Goal: Information Seeking & Learning: Learn about a topic

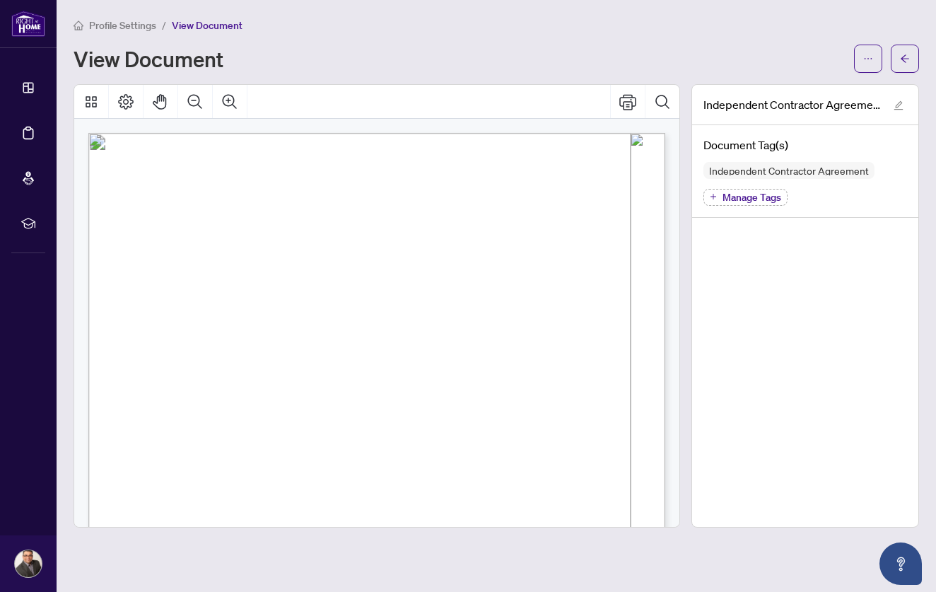
scroll to position [23, 0]
click at [204, 25] on span "View Document" at bounding box center [207, 25] width 71 height 13
click at [764, 193] on span "Manage Tags" at bounding box center [752, 197] width 59 height 10
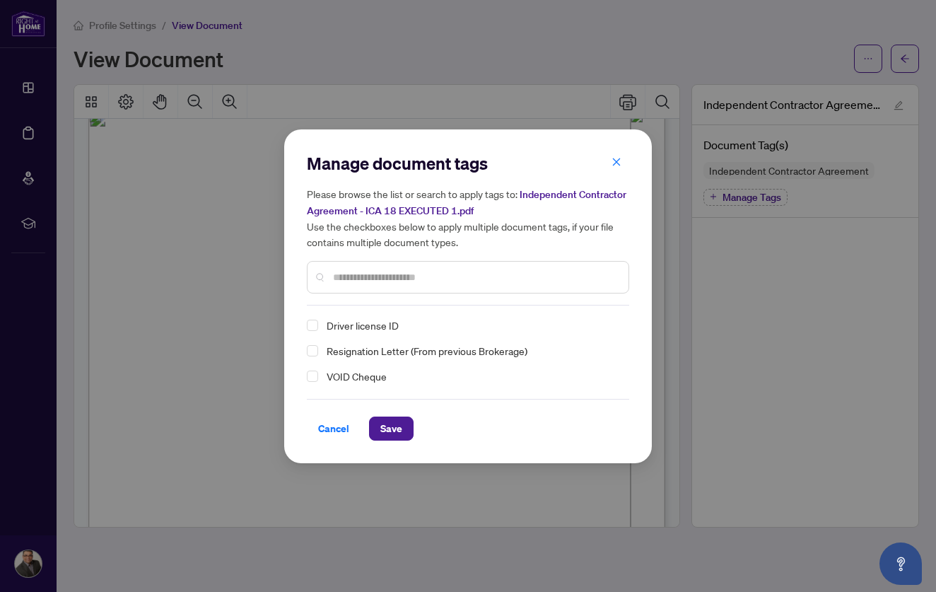
click at [333, 332] on div "Driver license ID" at bounding box center [464, 325] width 314 height 17
click at [315, 325] on span "Select Driver license ID" at bounding box center [312, 325] width 11 height 11
click at [333, 427] on span "Cancel" at bounding box center [333, 428] width 31 height 23
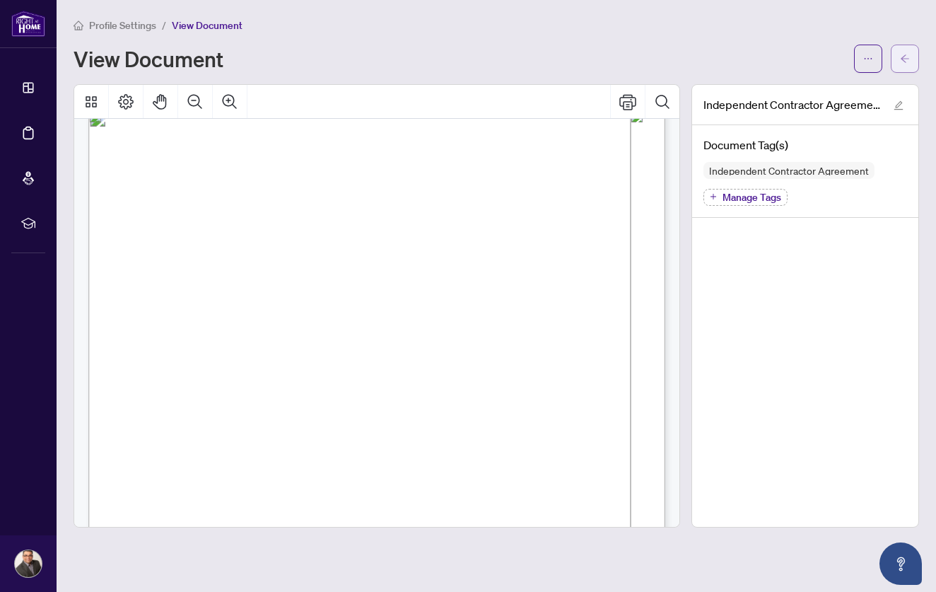
click at [907, 58] on icon "arrow-left" at bounding box center [905, 59] width 10 height 10
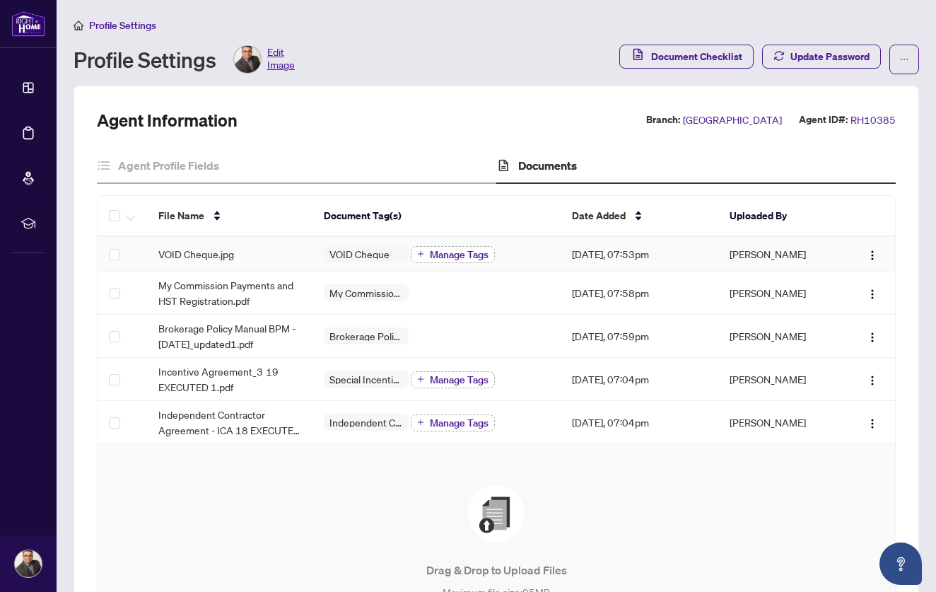
click at [460, 250] on span "Manage Tags" at bounding box center [459, 255] width 59 height 10
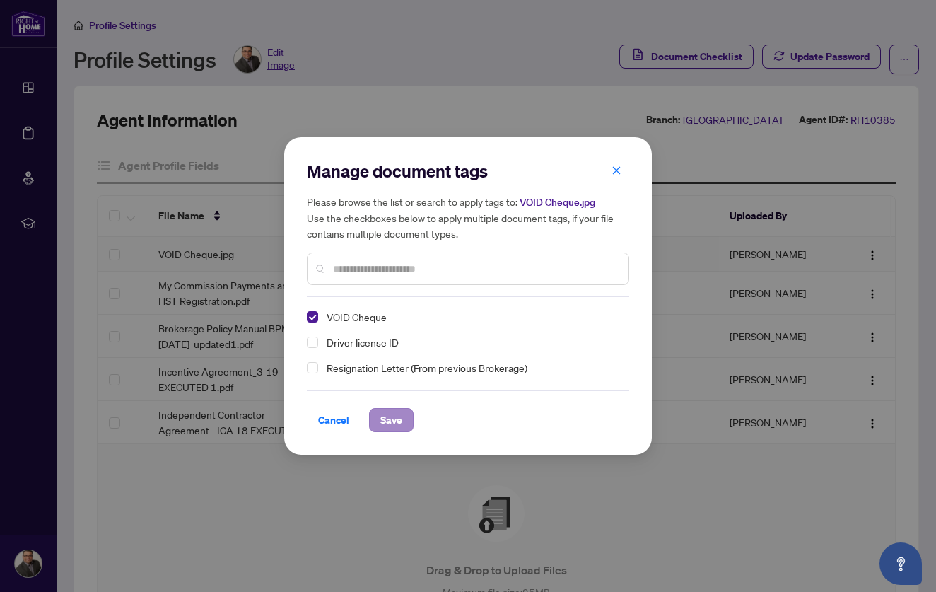
click at [386, 421] on span "Save" at bounding box center [391, 420] width 22 height 23
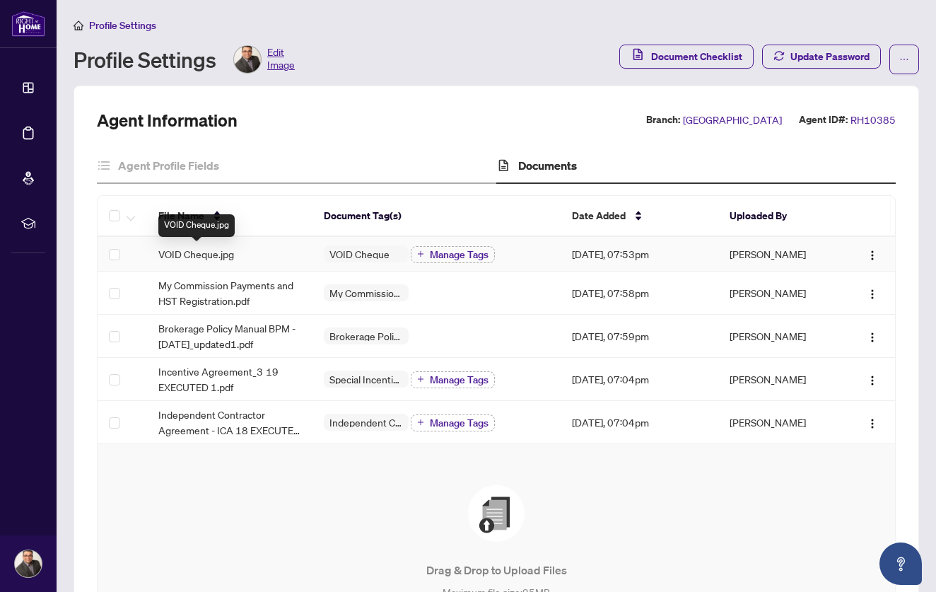
click at [175, 251] on span "VOID Cheque.jpg" at bounding box center [196, 254] width 76 height 16
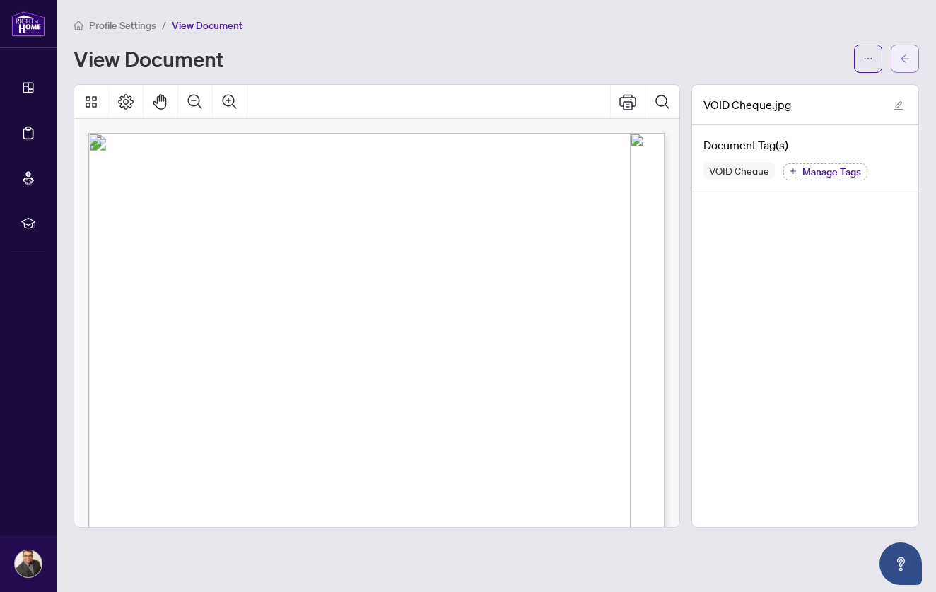
click at [903, 52] on span "button" at bounding box center [905, 58] width 10 height 23
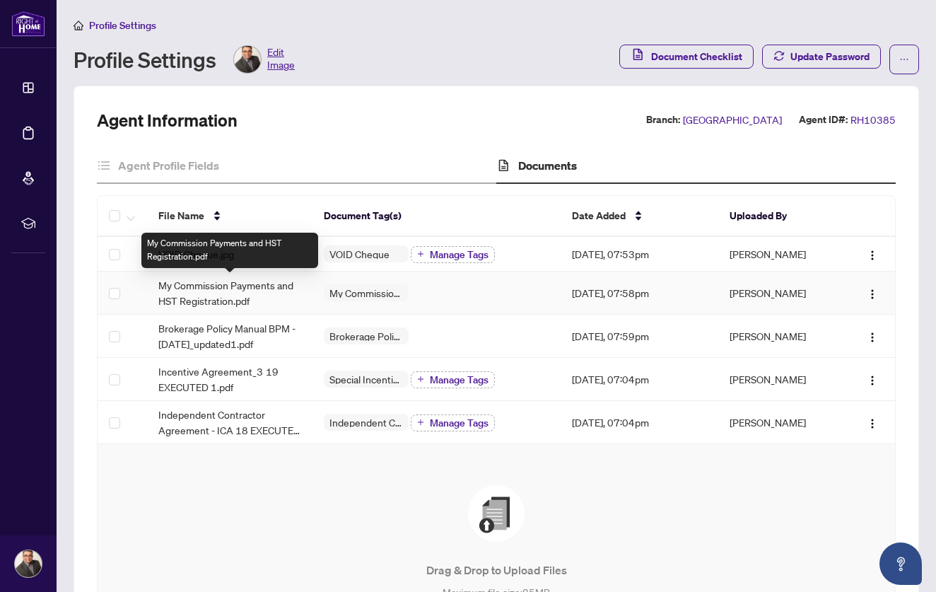
click at [223, 294] on span "My Commission Payments and HST Registration.pdf" at bounding box center [229, 292] width 143 height 31
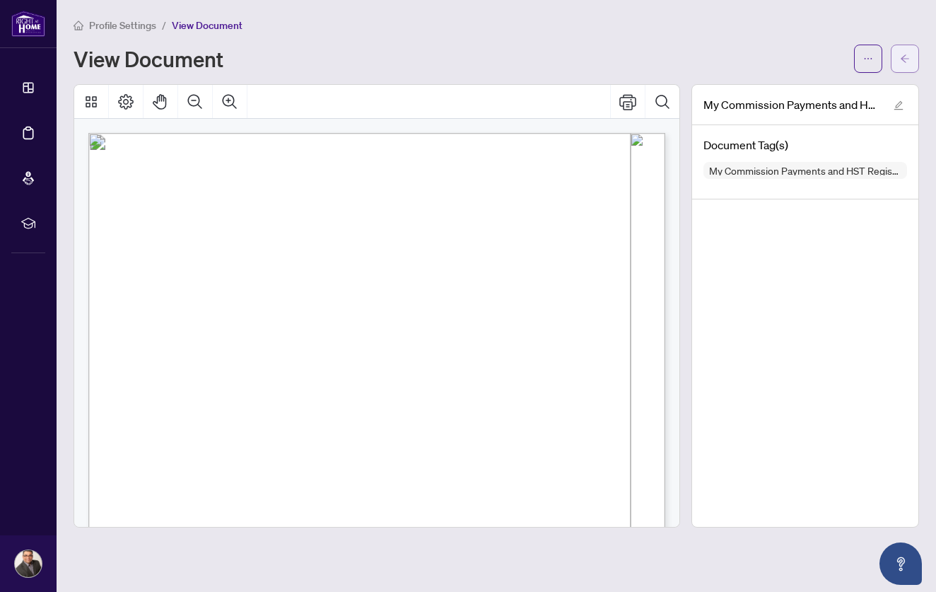
click at [908, 57] on icon "arrow-left" at bounding box center [905, 59] width 10 height 10
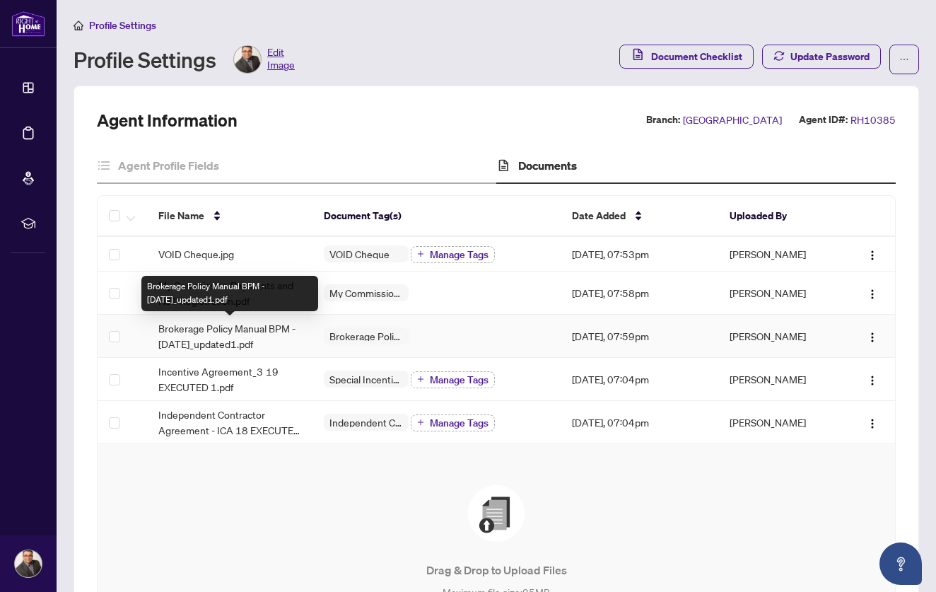
click at [219, 337] on span "Brokerage Policy Manual BPM - April 2025_updated1.pdf" at bounding box center [229, 335] width 143 height 31
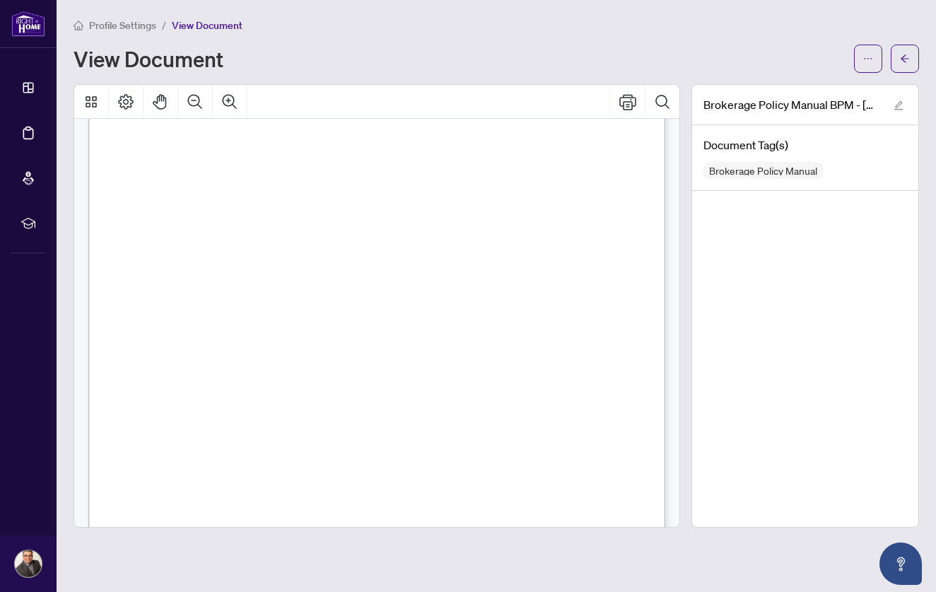
scroll to position [81, 0]
click at [901, 59] on icon "arrow-left" at bounding box center [905, 59] width 10 height 10
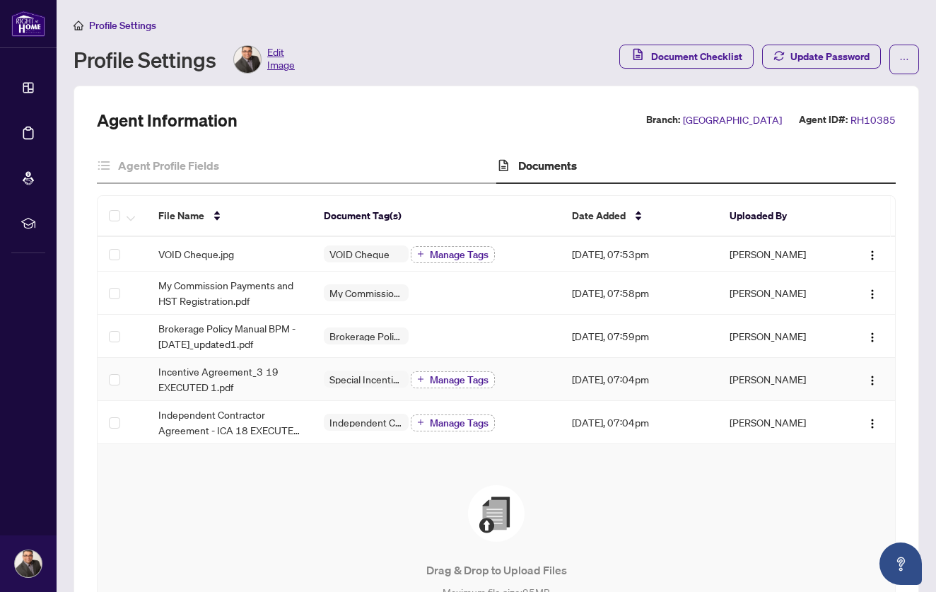
click at [461, 383] on span "Manage Tags" at bounding box center [459, 380] width 59 height 10
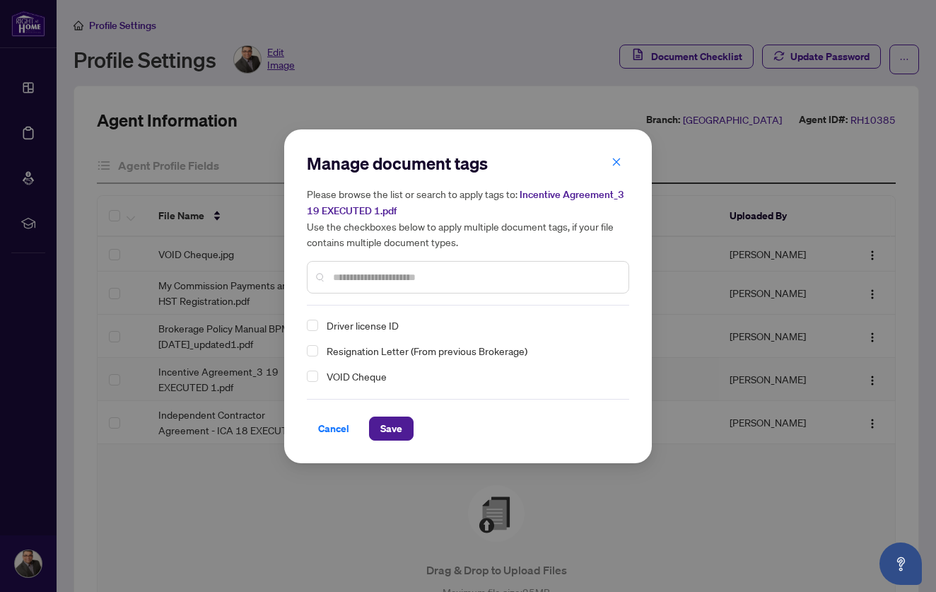
click at [361, 322] on span "Driver license ID" at bounding box center [363, 325] width 72 height 17
click at [337, 426] on span "Cancel" at bounding box center [333, 428] width 31 height 23
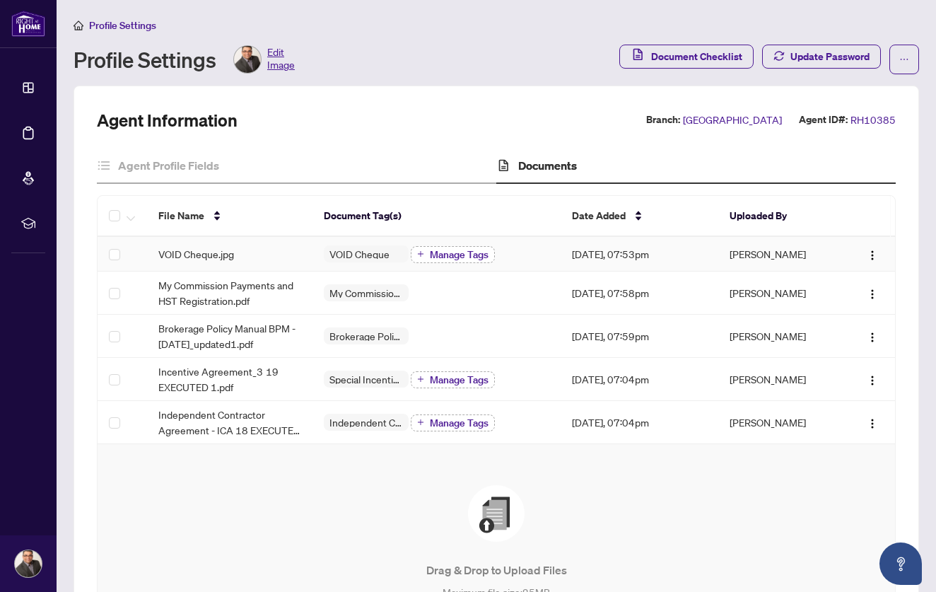
click at [468, 255] on span "Manage Tags" at bounding box center [459, 255] width 59 height 10
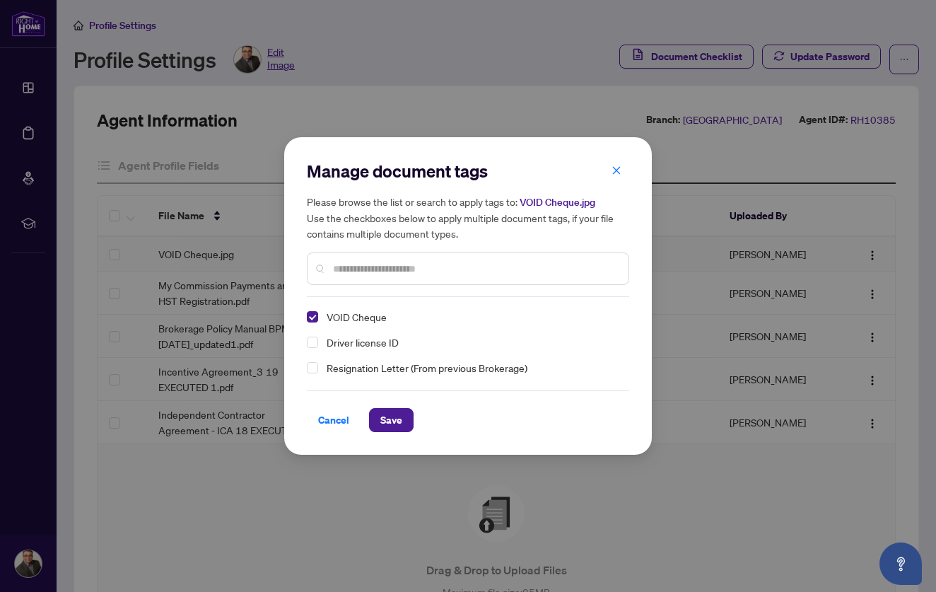
click at [355, 342] on span "Driver license ID" at bounding box center [363, 342] width 72 height 17
click at [617, 173] on icon "close" at bounding box center [617, 170] width 10 height 10
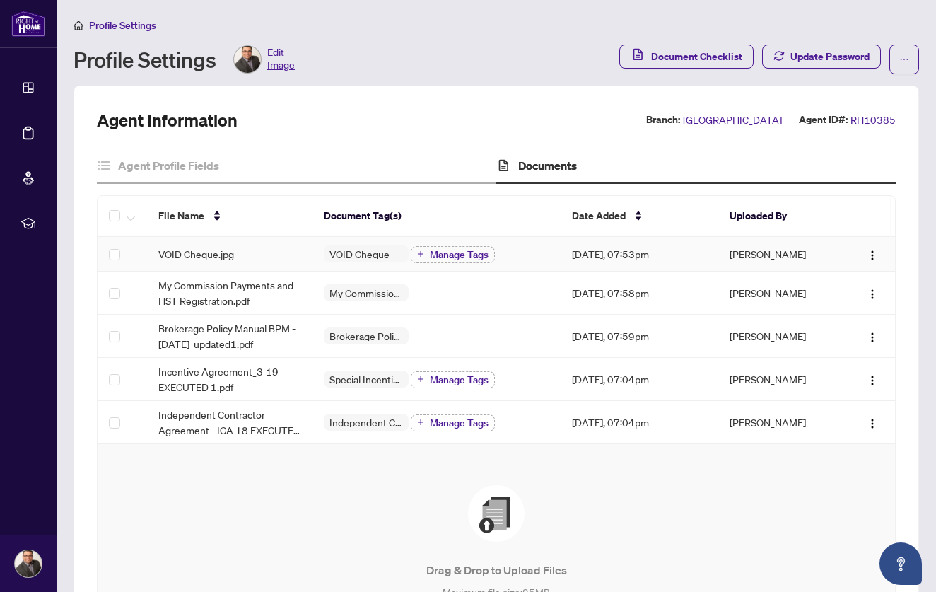
click at [228, 250] on span "VOID Cheque.jpg" at bounding box center [196, 254] width 76 height 16
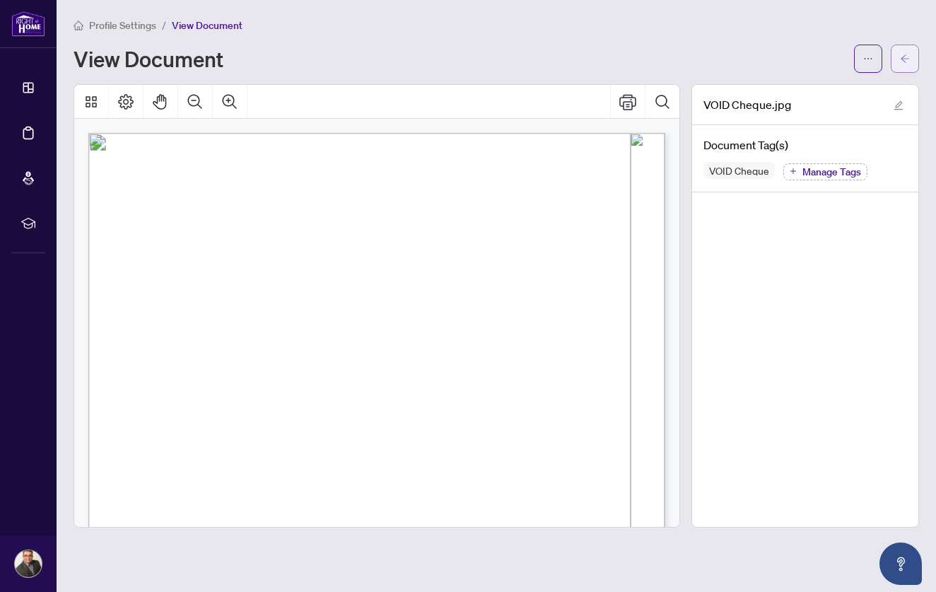
click at [905, 56] on icon "arrow-left" at bounding box center [905, 58] width 8 height 8
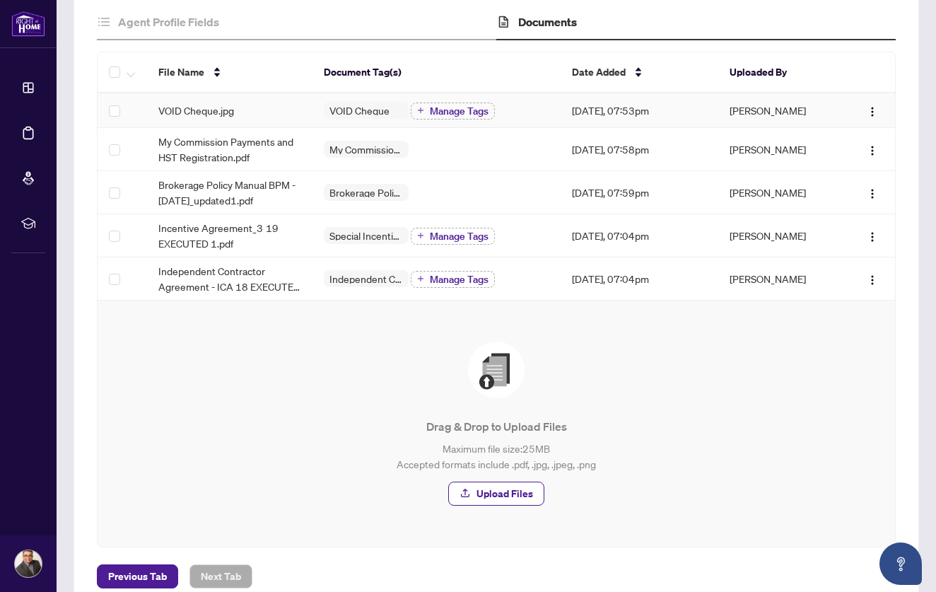
scroll to position [163, 0]
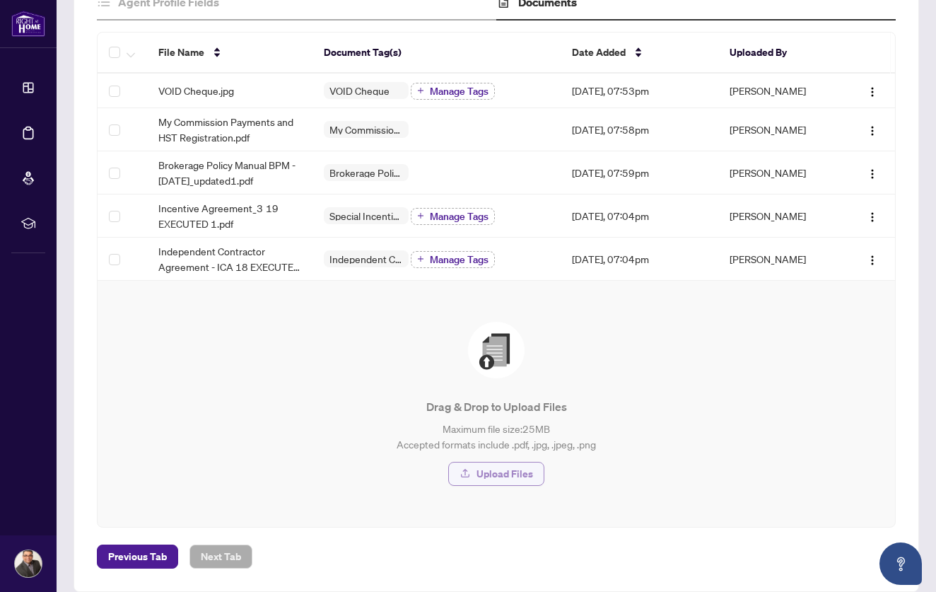
click at [506, 467] on span "Upload Files" at bounding box center [505, 473] width 57 height 23
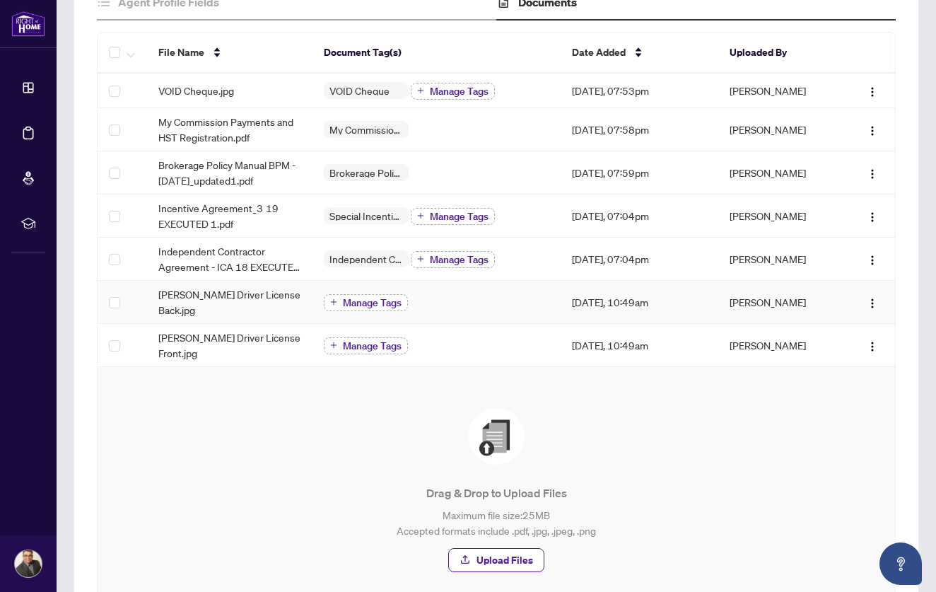
click at [384, 299] on span "Manage Tags" at bounding box center [372, 303] width 59 height 10
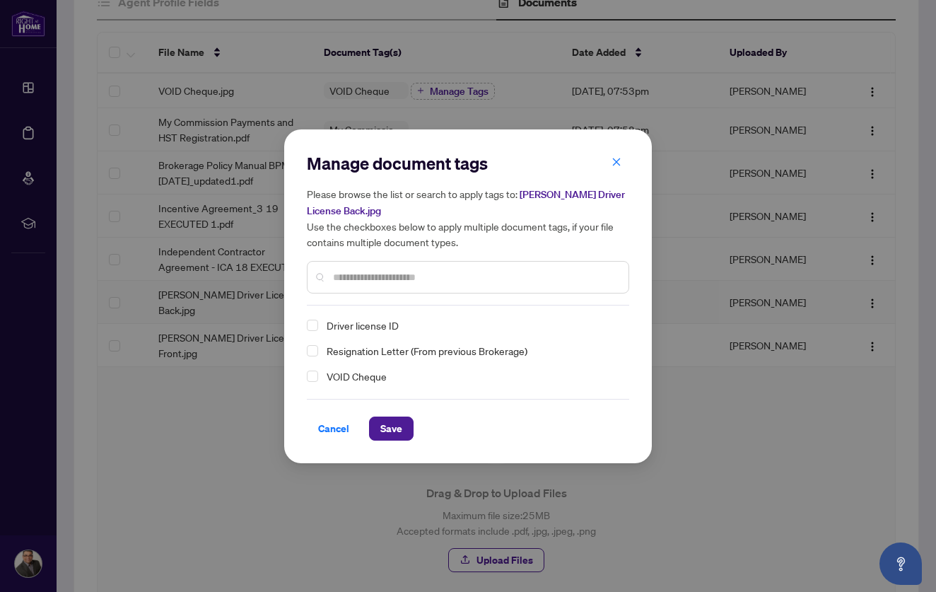
click at [339, 325] on span "Driver license ID" at bounding box center [363, 325] width 72 height 17
click at [394, 427] on span "Save" at bounding box center [391, 428] width 22 height 23
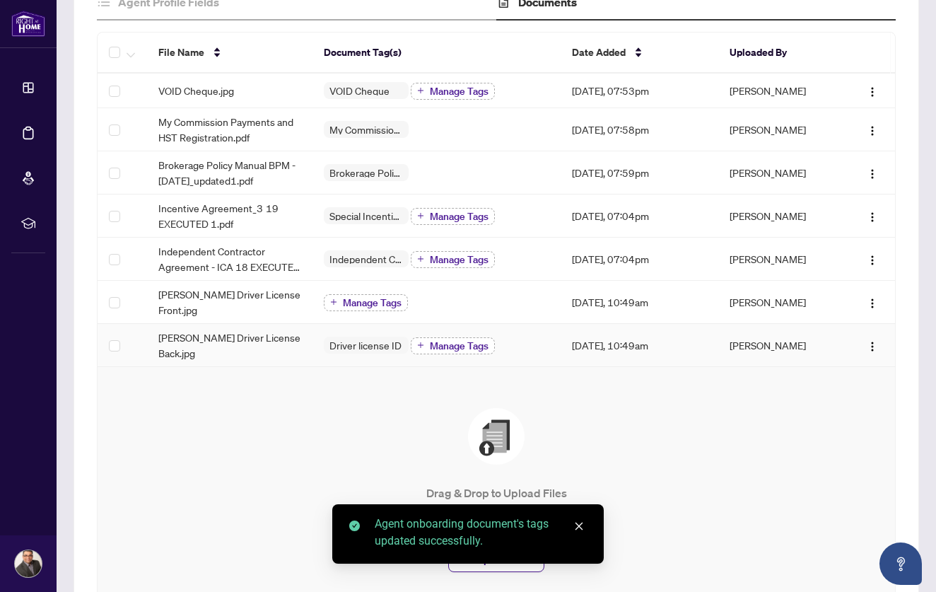
click at [438, 342] on span "Manage Tags" at bounding box center [459, 346] width 59 height 10
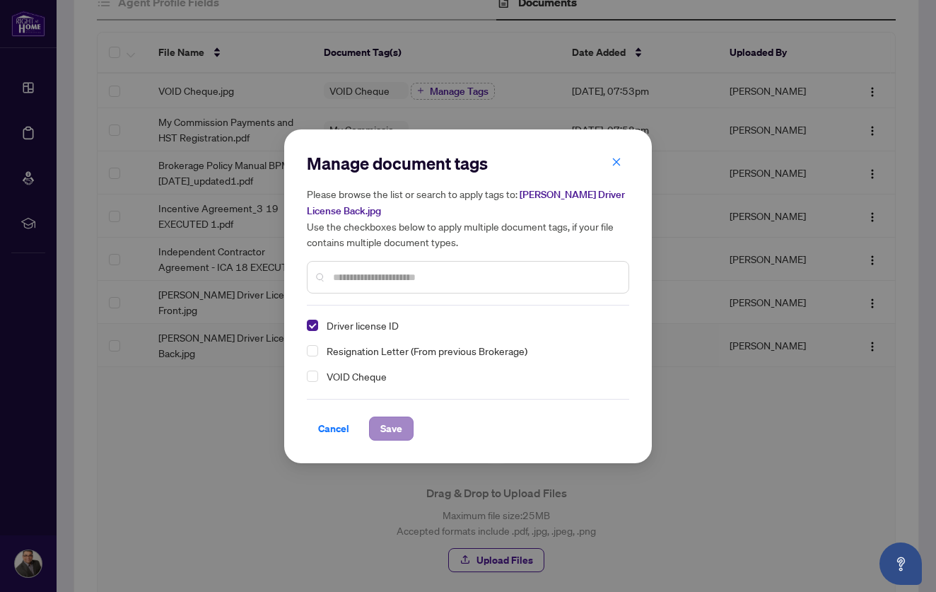
click at [384, 426] on span "Save" at bounding box center [391, 428] width 22 height 23
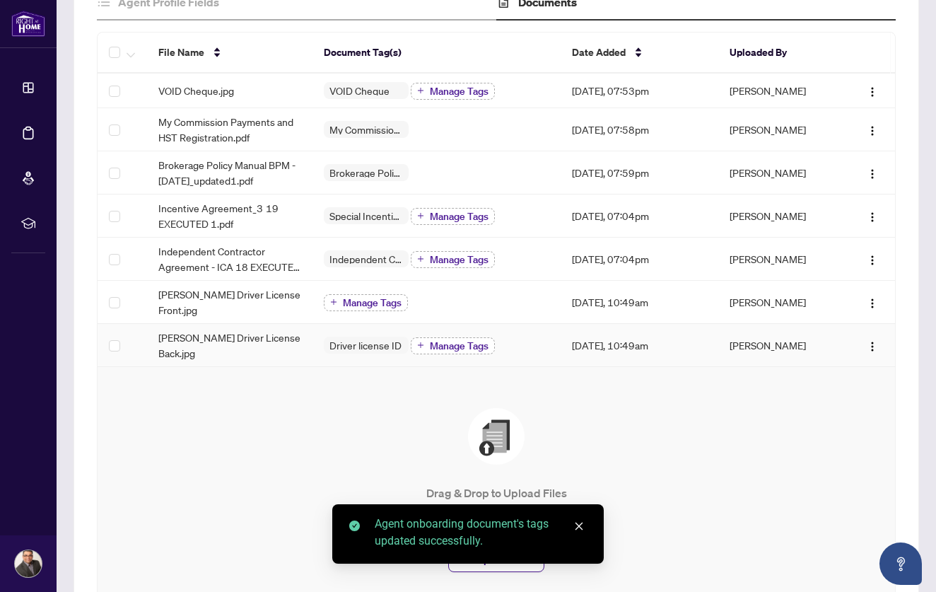
click at [453, 341] on span "Manage Tags" at bounding box center [459, 346] width 59 height 10
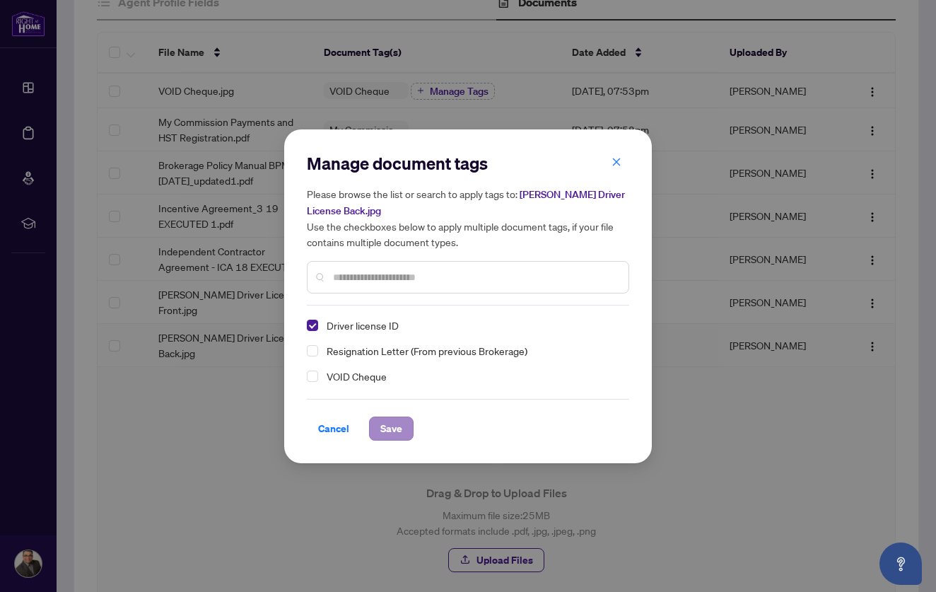
click at [386, 433] on span "Save" at bounding box center [391, 428] width 22 height 23
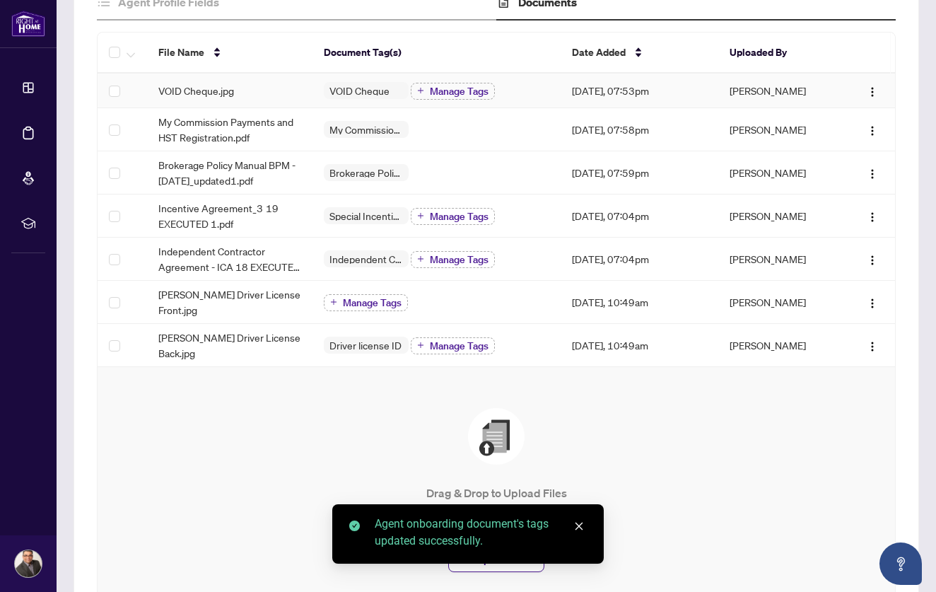
click at [450, 91] on span "Manage Tags" at bounding box center [459, 91] width 59 height 10
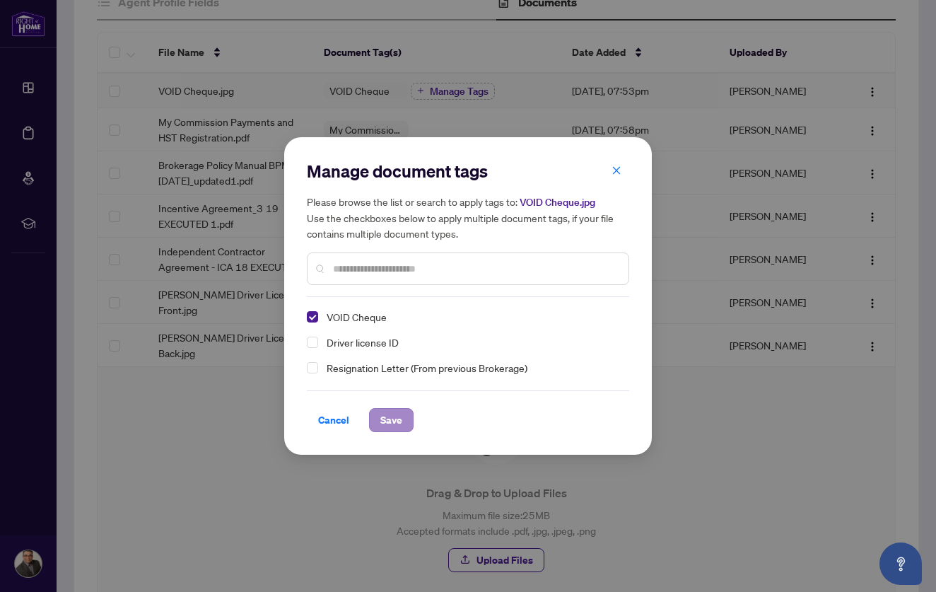
click at [392, 414] on span "Save" at bounding box center [391, 420] width 22 height 23
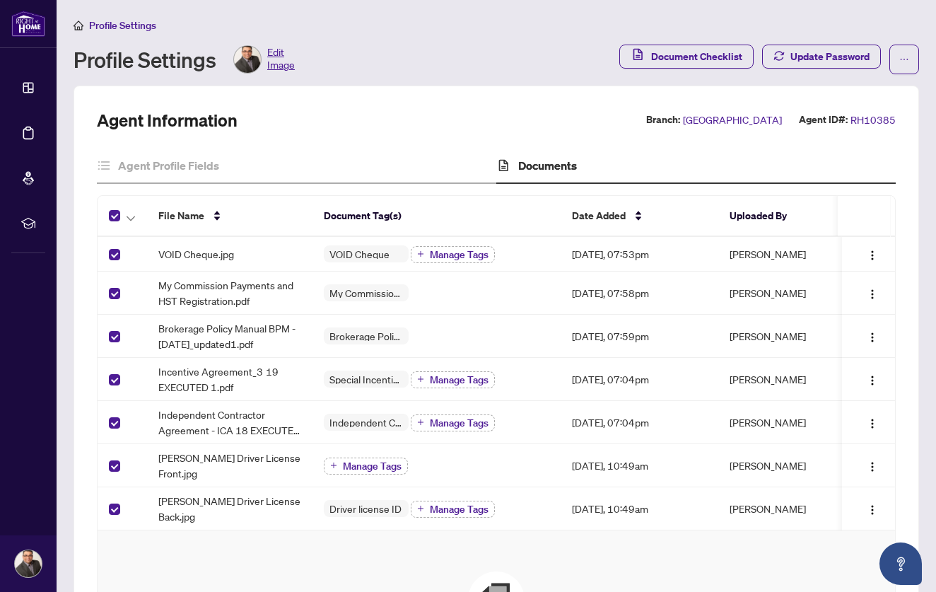
scroll to position [0, 0]
click at [187, 168] on h4 "Agent Profile Fields" at bounding box center [168, 165] width 101 height 17
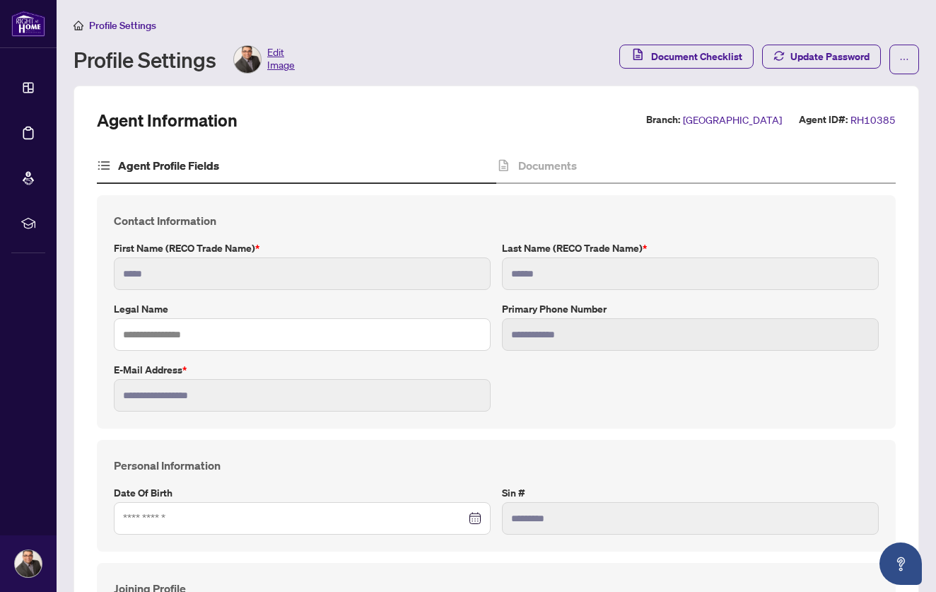
type input "****"
type input "**********"
click at [554, 157] on h4 "Documents" at bounding box center [547, 165] width 59 height 17
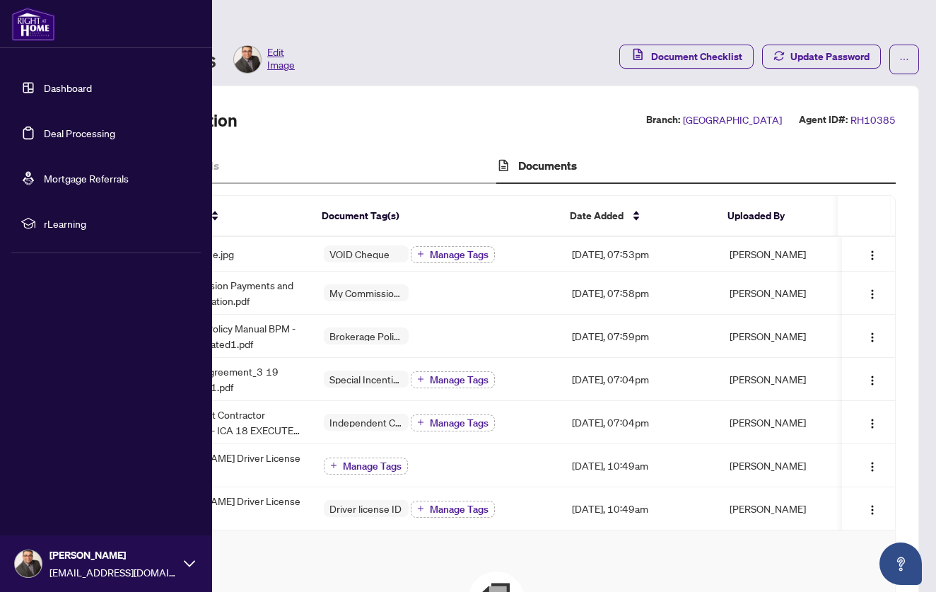
click at [45, 88] on link "Dashboard" at bounding box center [68, 87] width 48 height 13
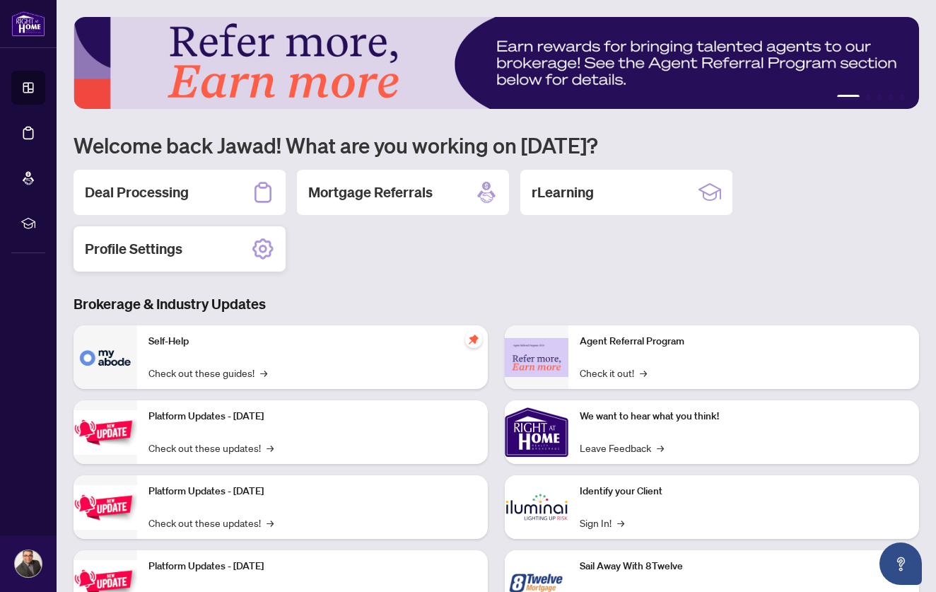
click at [272, 256] on icon at bounding box center [263, 249] width 23 height 23
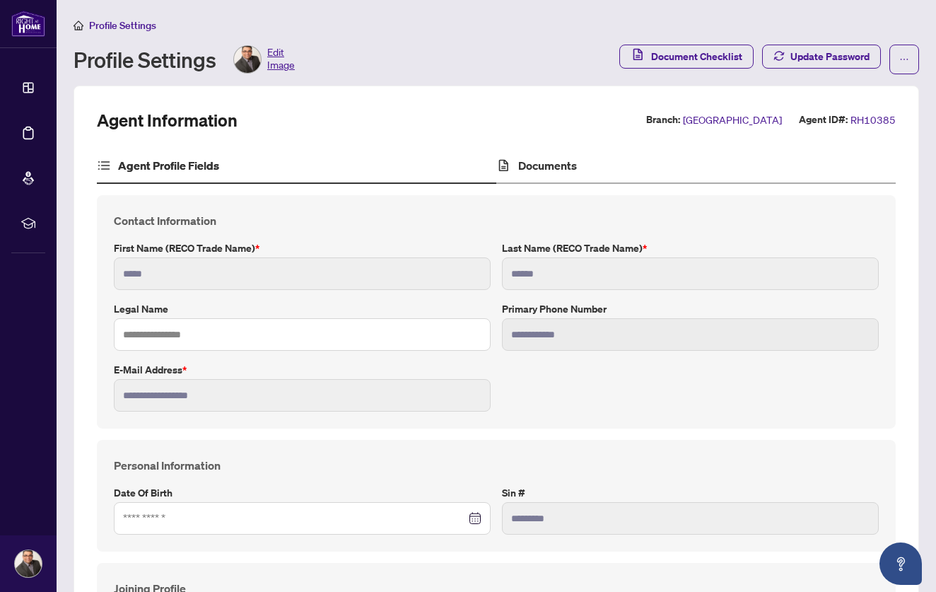
type input "****"
type input "**********"
click at [547, 158] on h4 "Documents" at bounding box center [547, 165] width 59 height 17
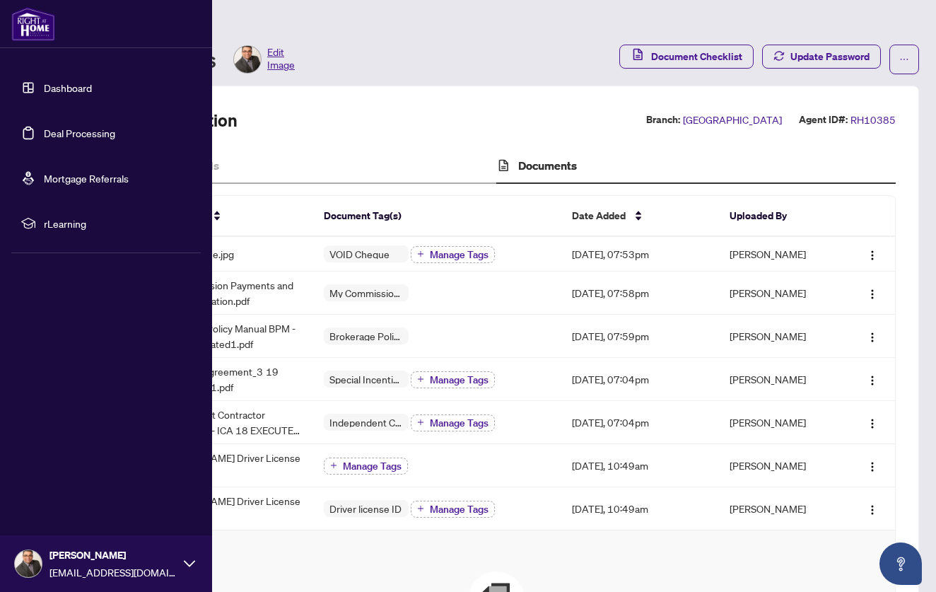
click at [44, 88] on link "Dashboard" at bounding box center [68, 87] width 48 height 13
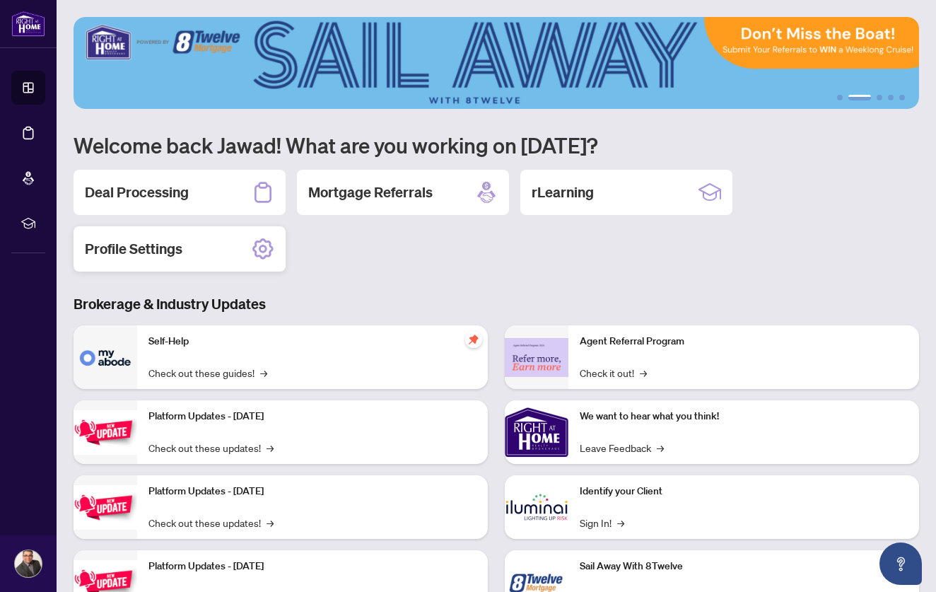
click at [259, 250] on icon at bounding box center [263, 249] width 8 height 8
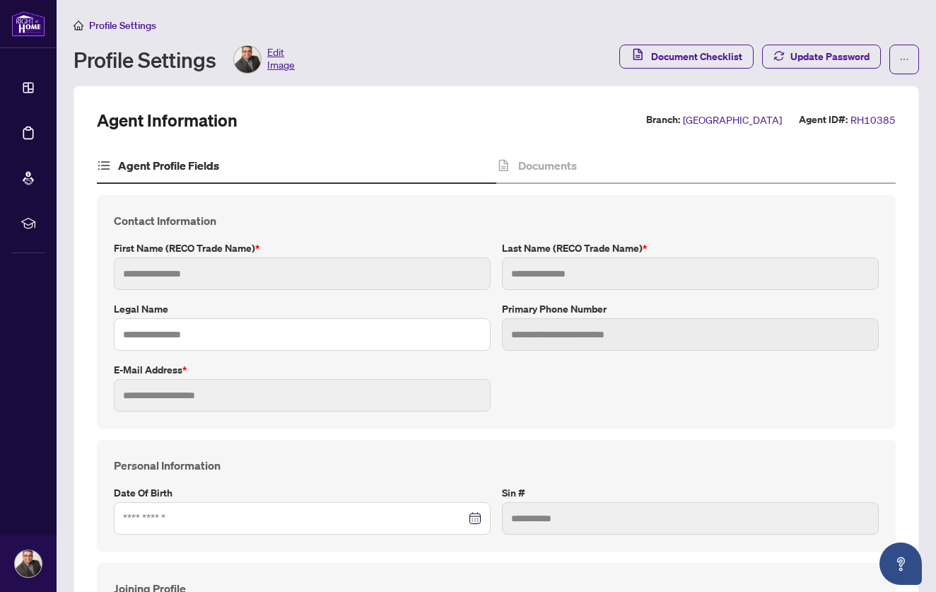
type input "**********"
type input "*****"
type input "******"
type input "**********"
type input "*********"
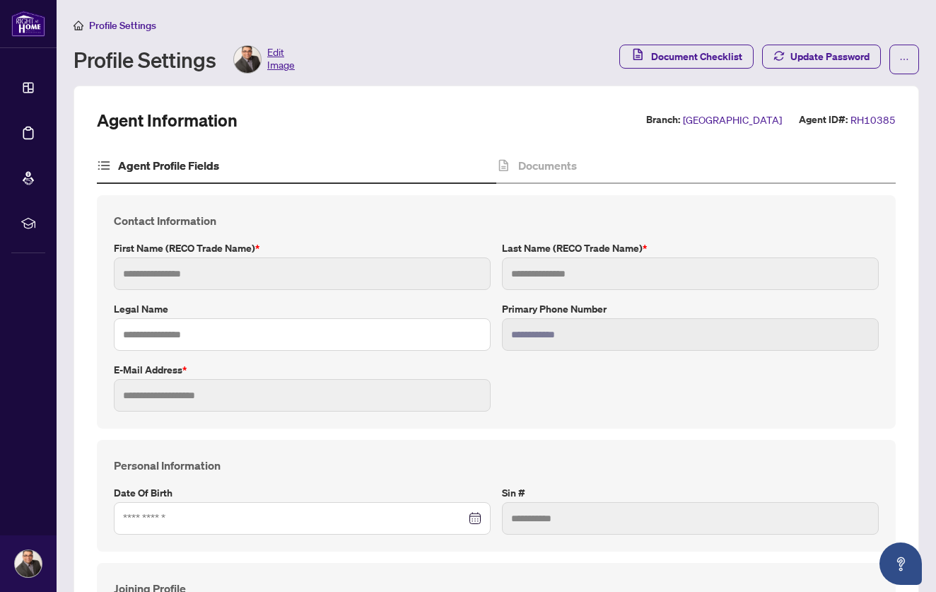
type input "**********"
type input "*******"
type input "****"
type input "**********"
click at [552, 157] on h4 "Documents" at bounding box center [547, 165] width 59 height 17
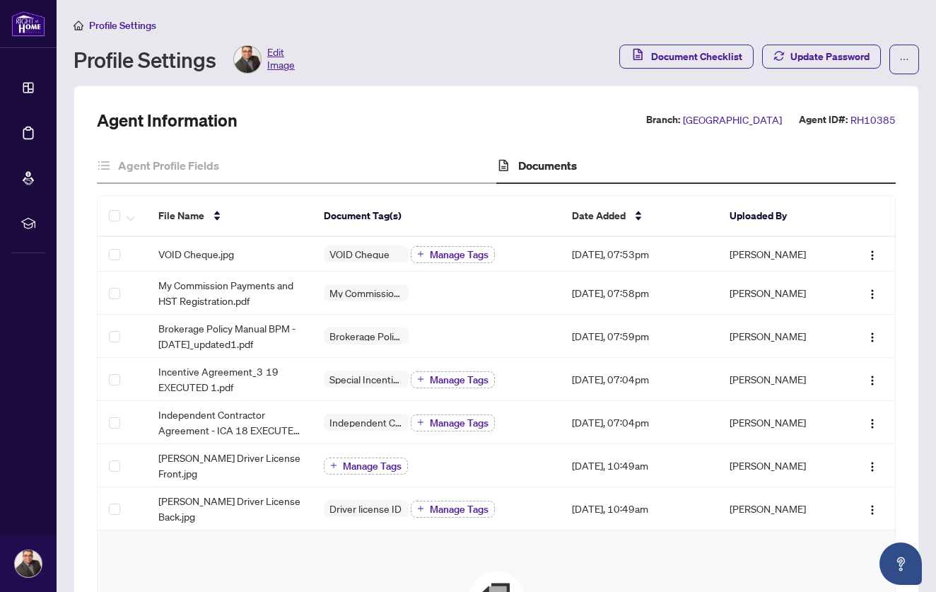
click at [250, 59] on img at bounding box center [247, 59] width 27 height 27
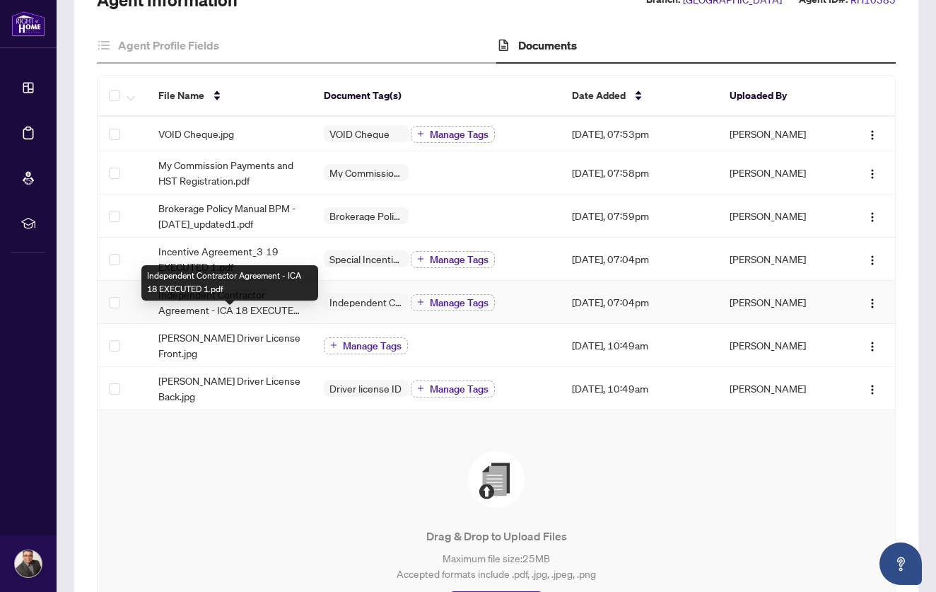
scroll to position [86, 0]
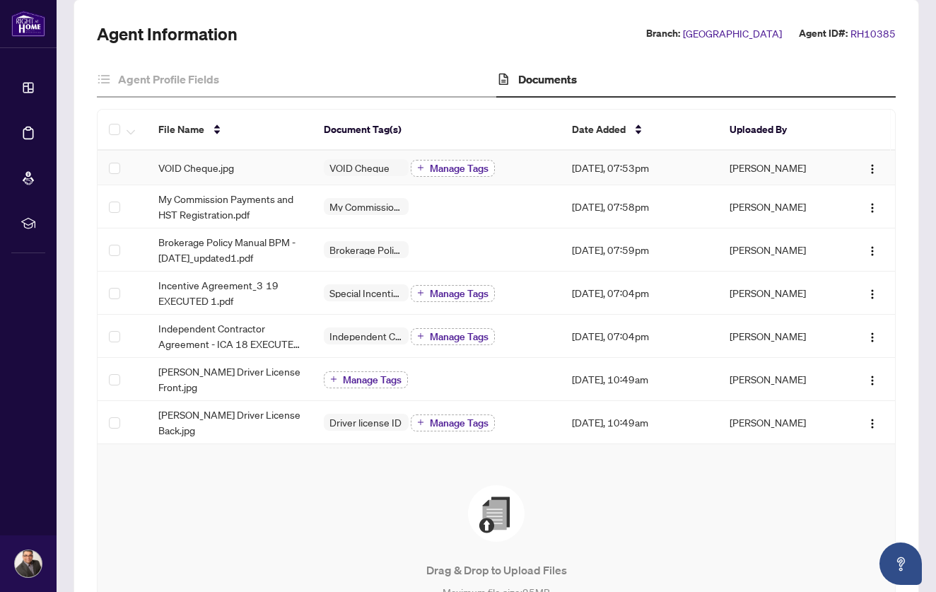
click at [449, 160] on button "Manage Tags" at bounding box center [453, 168] width 84 height 17
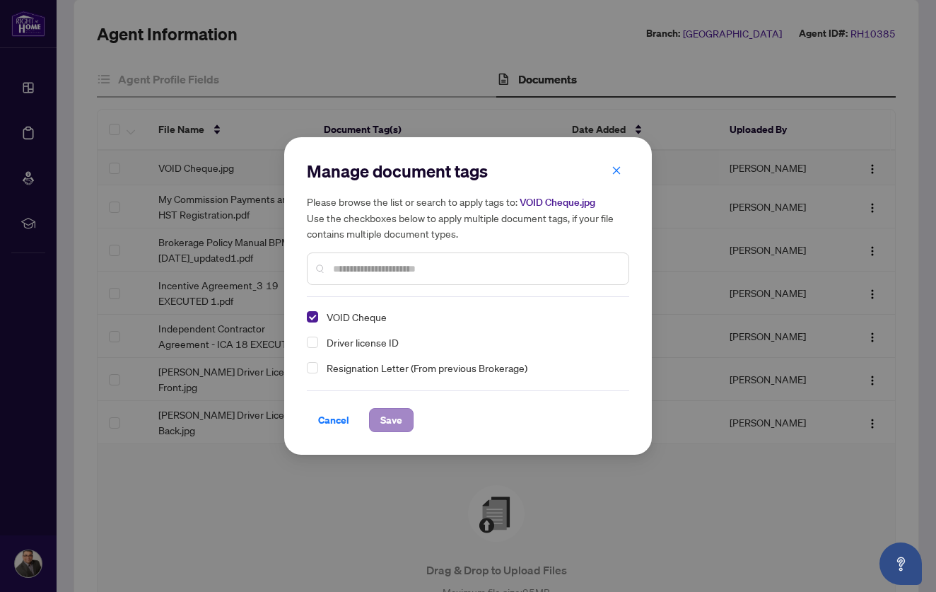
click at [377, 421] on button "Save" at bounding box center [391, 420] width 45 height 24
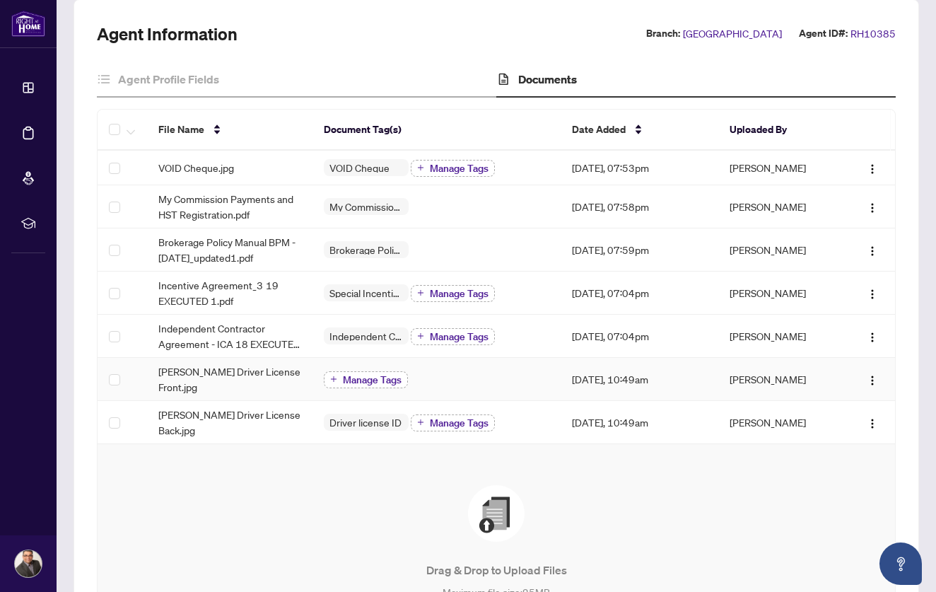
click at [383, 376] on span "Manage Tags" at bounding box center [372, 380] width 59 height 10
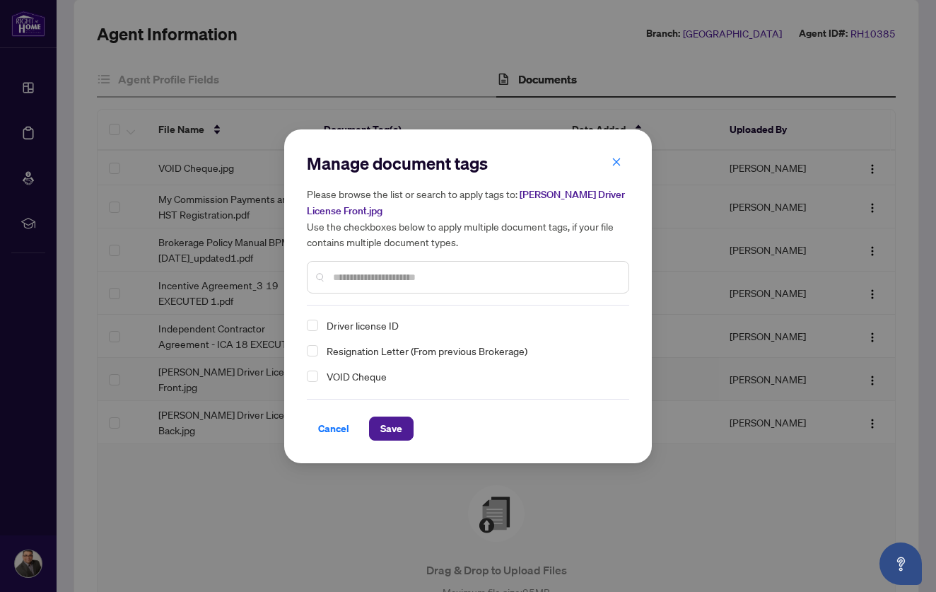
click at [369, 325] on span "Driver license ID" at bounding box center [363, 325] width 72 height 17
click at [386, 428] on span "Save" at bounding box center [391, 428] width 22 height 23
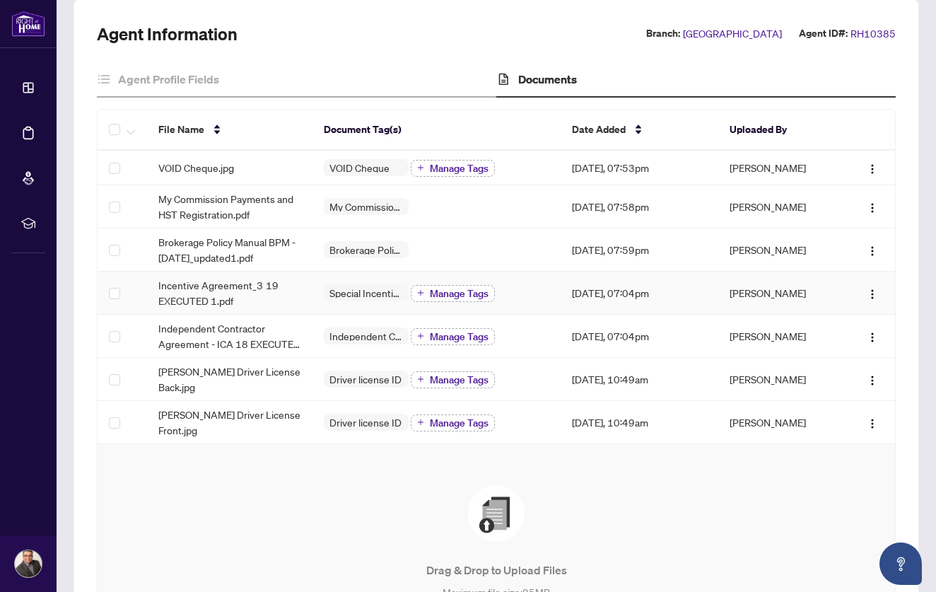
click at [453, 291] on span "Manage Tags" at bounding box center [459, 293] width 59 height 10
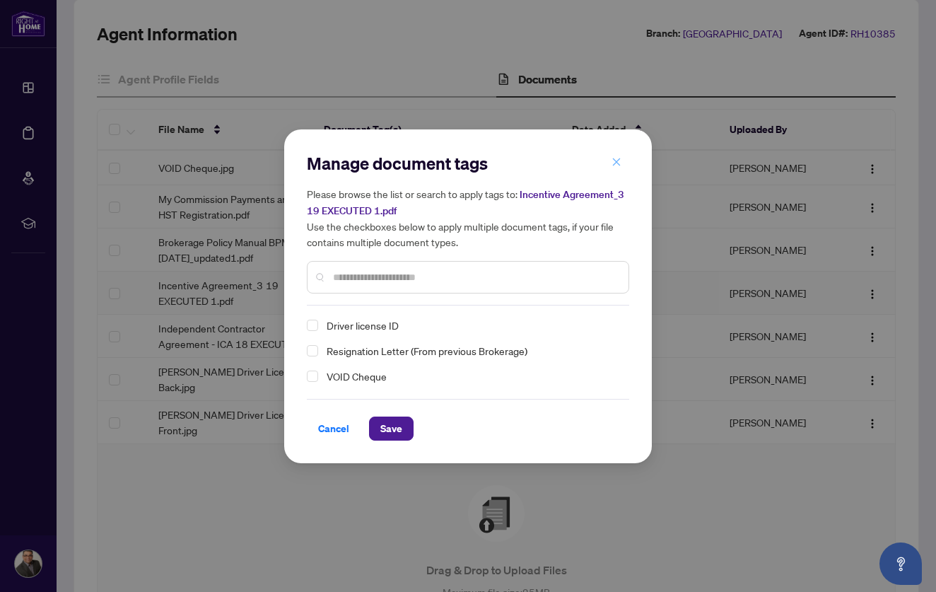
click at [617, 164] on icon "close" at bounding box center [617, 162] width 8 height 8
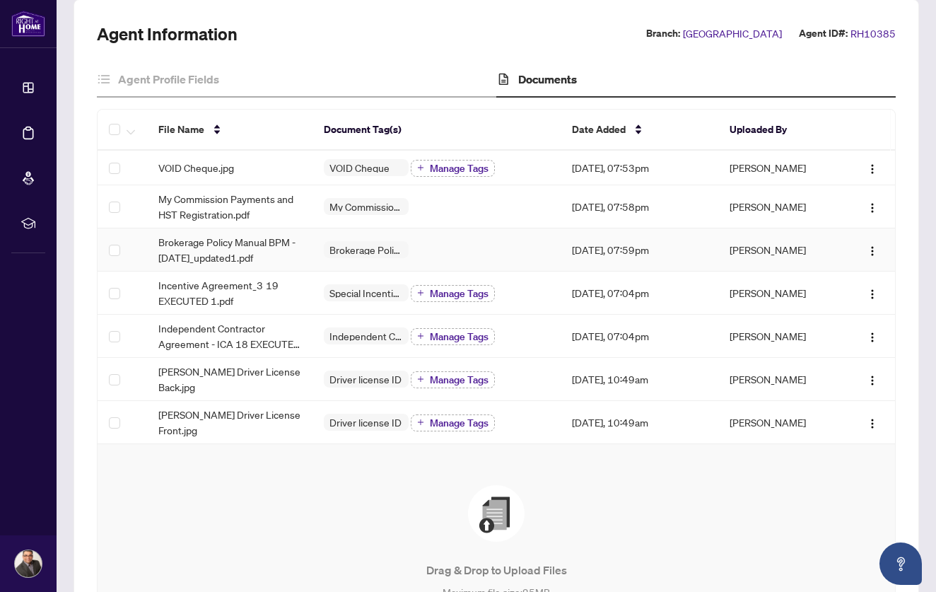
click at [467, 238] on td "Brokerage Policy Manual" at bounding box center [437, 249] width 248 height 43
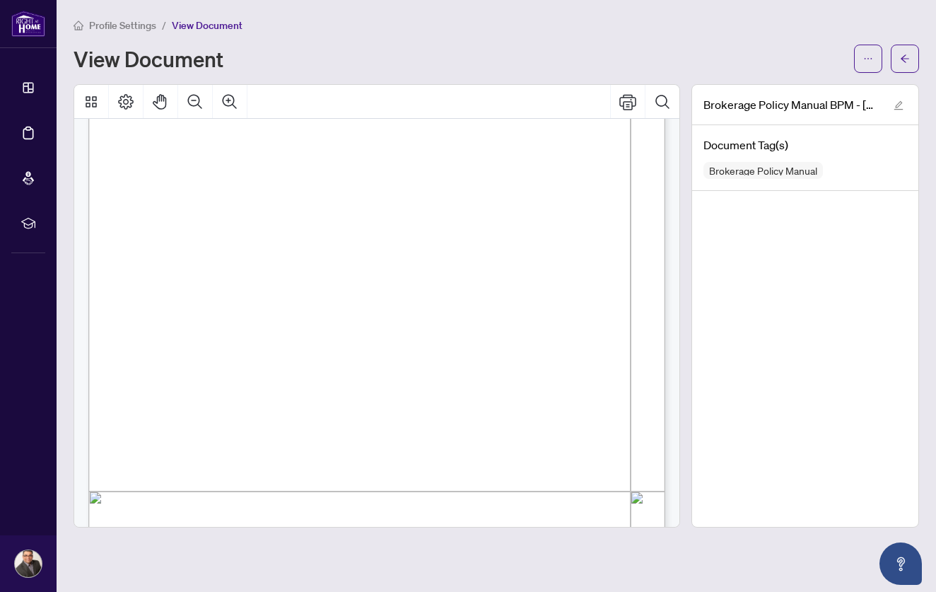
scroll to position [266, 0]
click at [906, 57] on icon "arrow-left" at bounding box center [905, 59] width 10 height 10
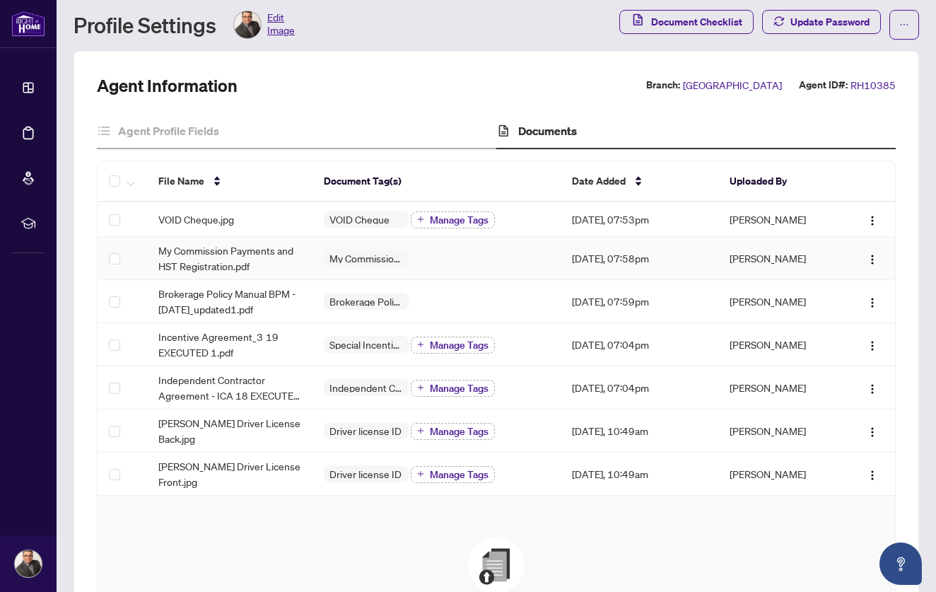
scroll to position [35, 0]
click at [481, 341] on span "Manage Tags" at bounding box center [459, 344] width 59 height 10
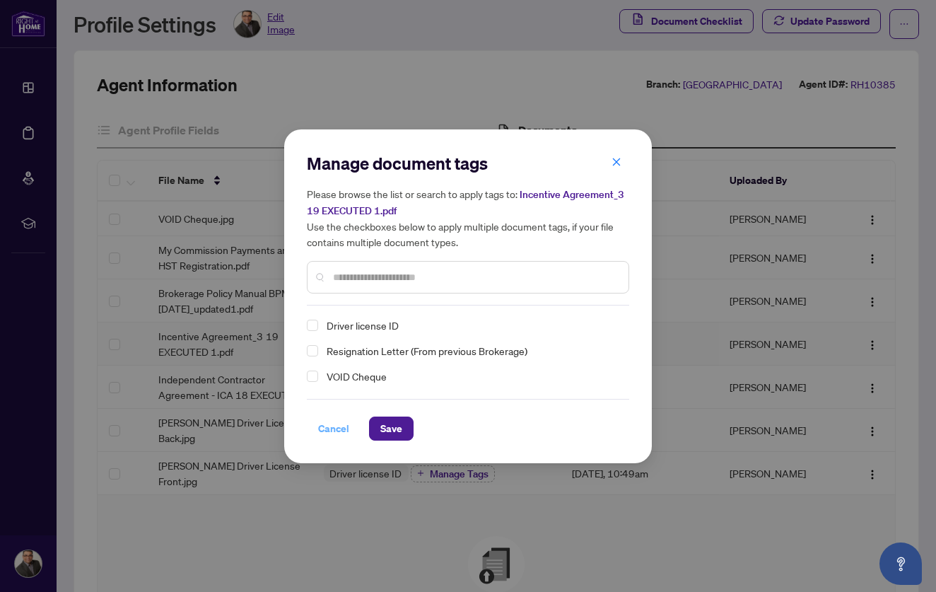
click at [344, 429] on span "Cancel" at bounding box center [333, 428] width 31 height 23
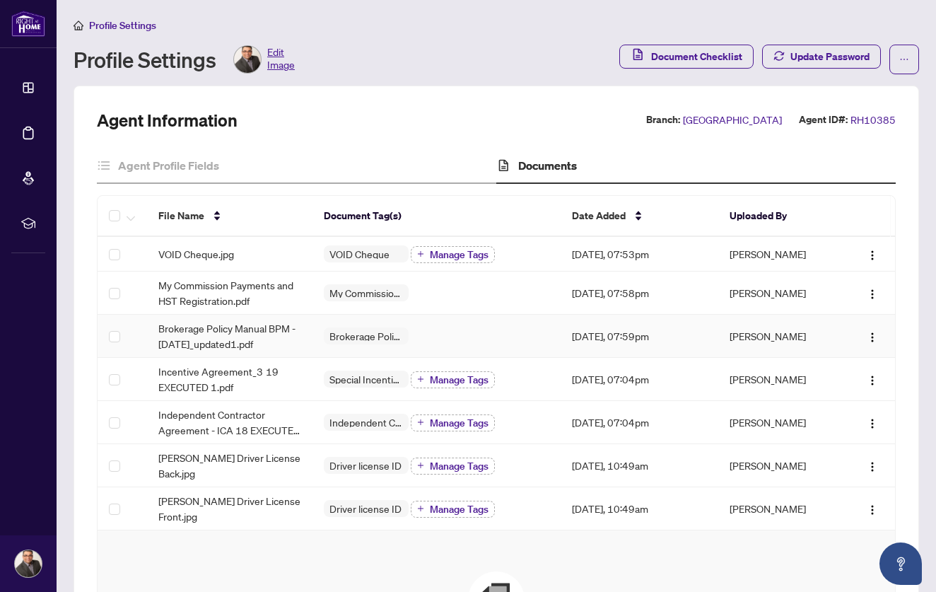
scroll to position [0, 0]
click at [189, 157] on h4 "Agent Profile Fields" at bounding box center [168, 165] width 101 height 17
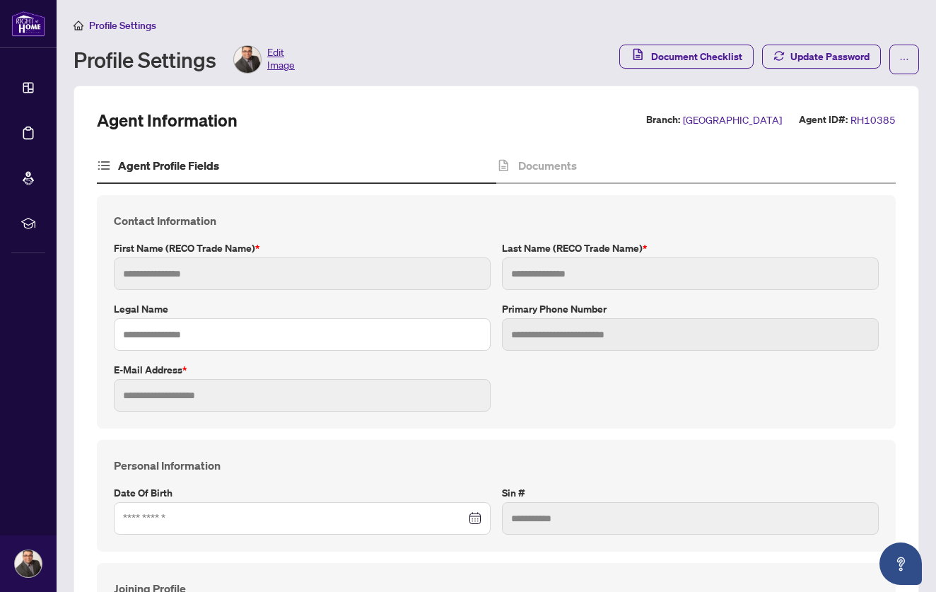
type input "**********"
type input "*****"
type input "******"
type input "**********"
type input "*********"
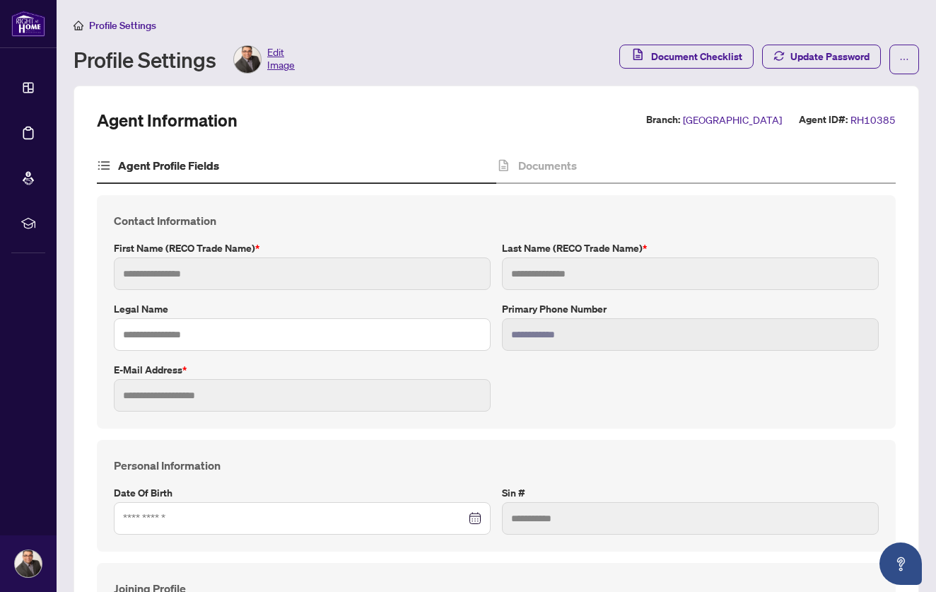
type input "**********"
type input "*******"
type input "****"
type input "**********"
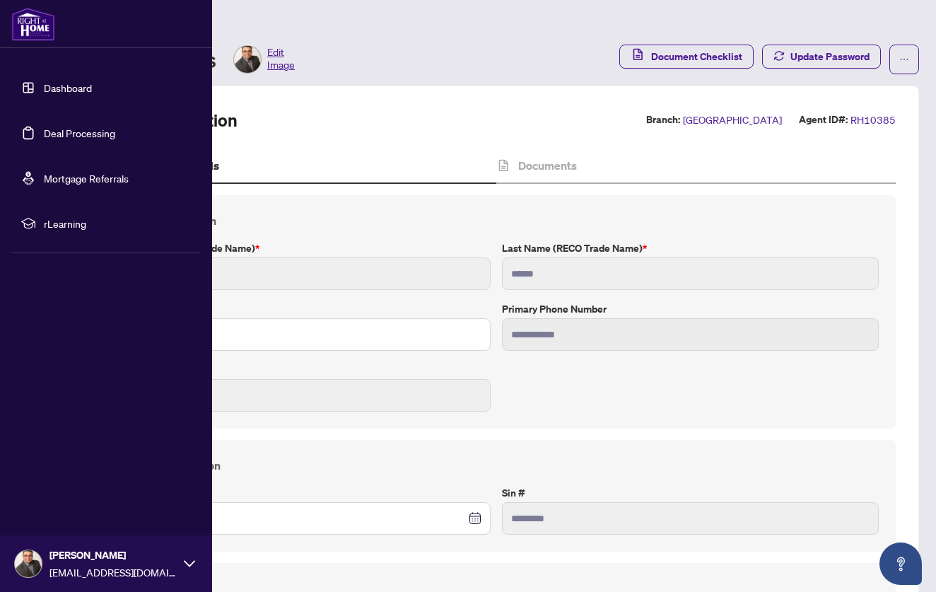
click at [44, 81] on link "Dashboard" at bounding box center [68, 87] width 48 height 13
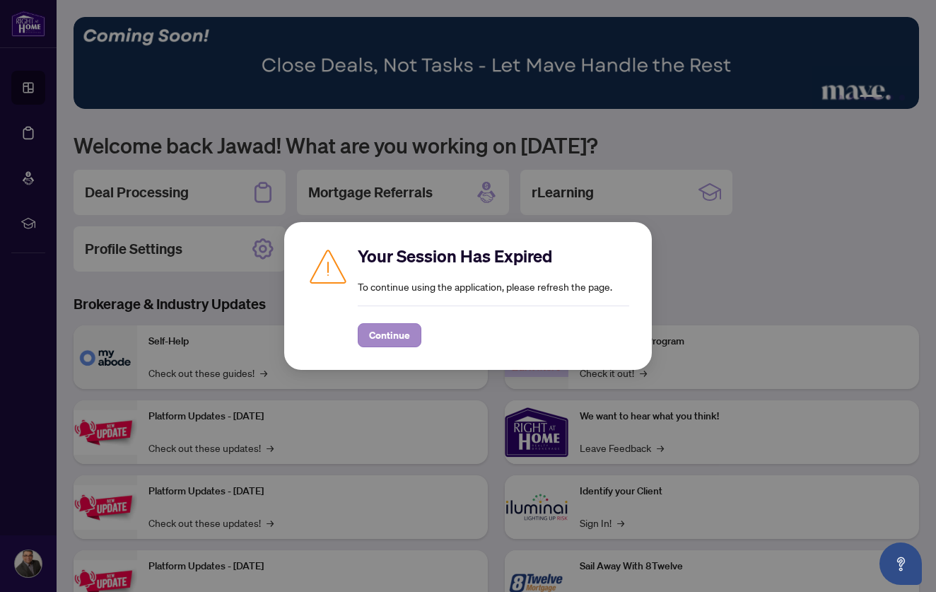
click at [397, 329] on span "Continue" at bounding box center [389, 335] width 41 height 23
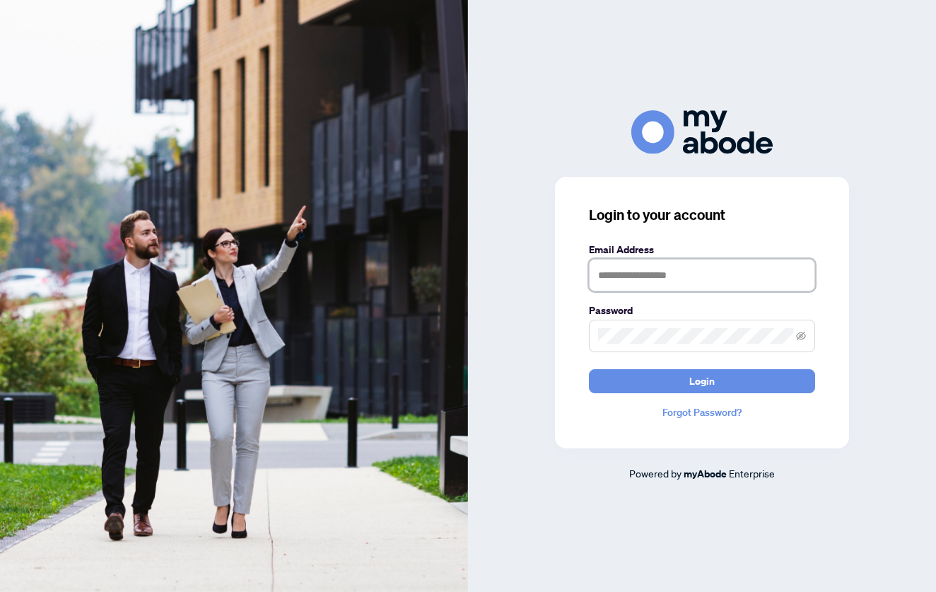
type input "**********"
click at [702, 380] on button "Login" at bounding box center [702, 381] width 226 height 24
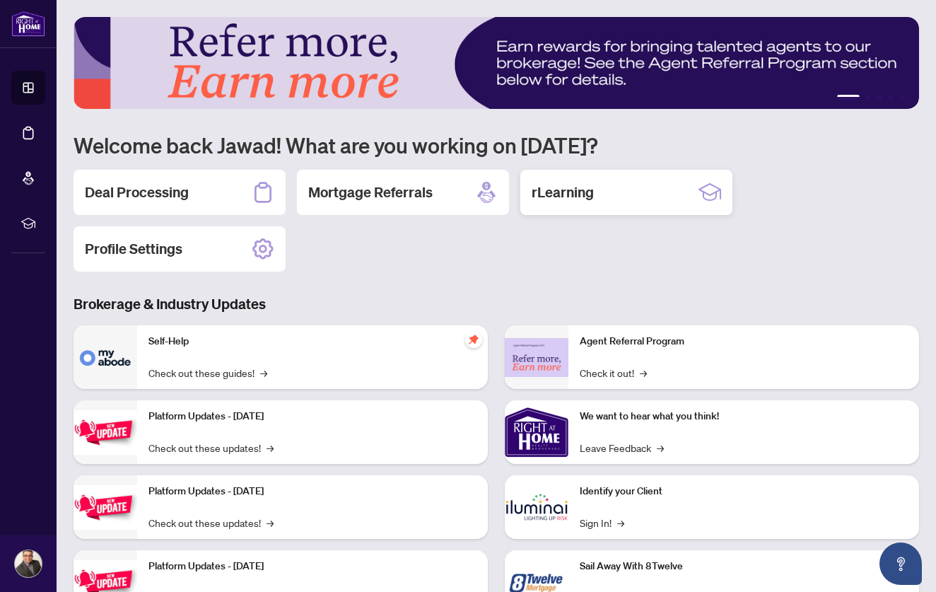
click at [582, 194] on h2 "rLearning" at bounding box center [563, 192] width 62 height 20
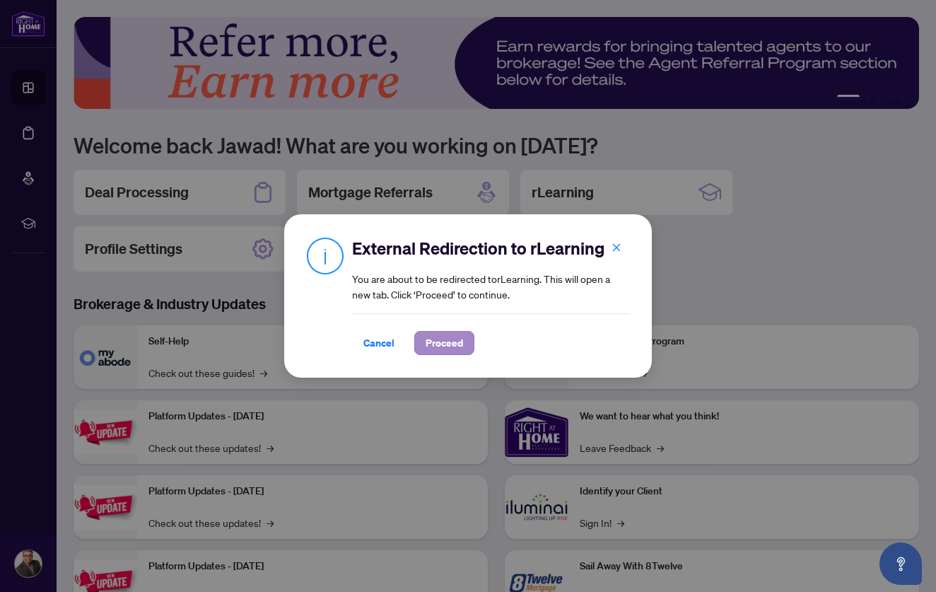
click at [442, 349] on span "Proceed" at bounding box center [444, 343] width 37 height 23
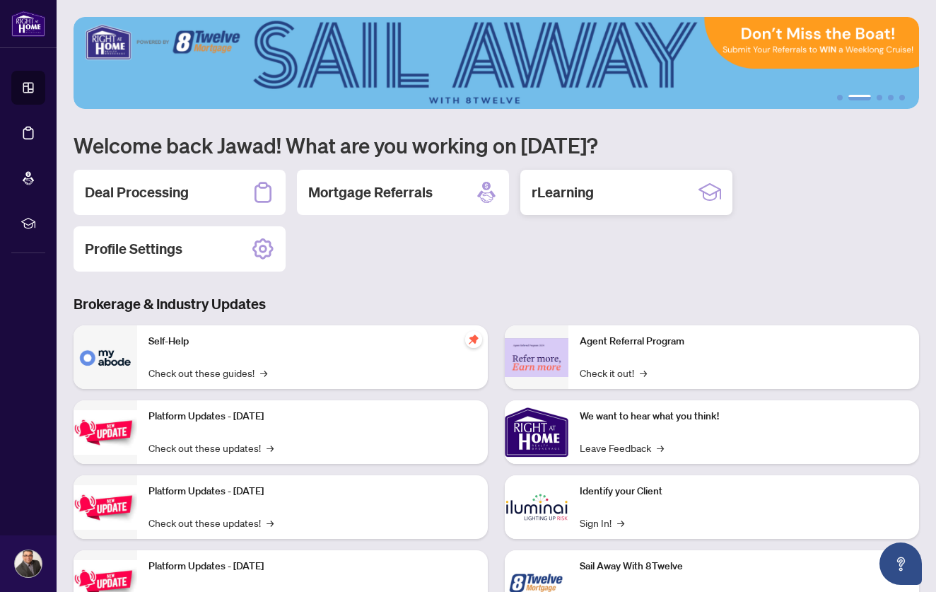
click at [709, 192] on icon at bounding box center [710, 192] width 23 height 23
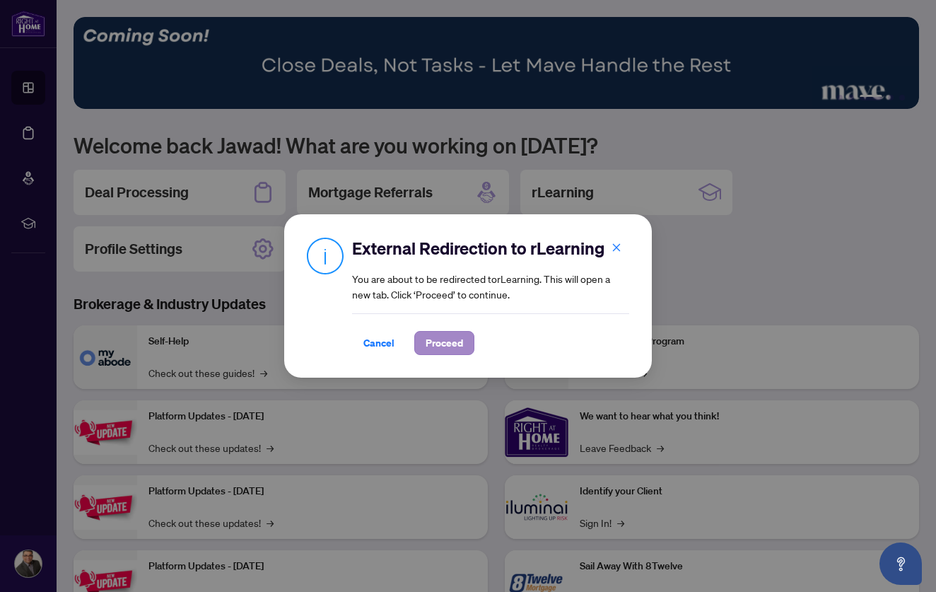
click at [443, 344] on span "Proceed" at bounding box center [444, 343] width 37 height 23
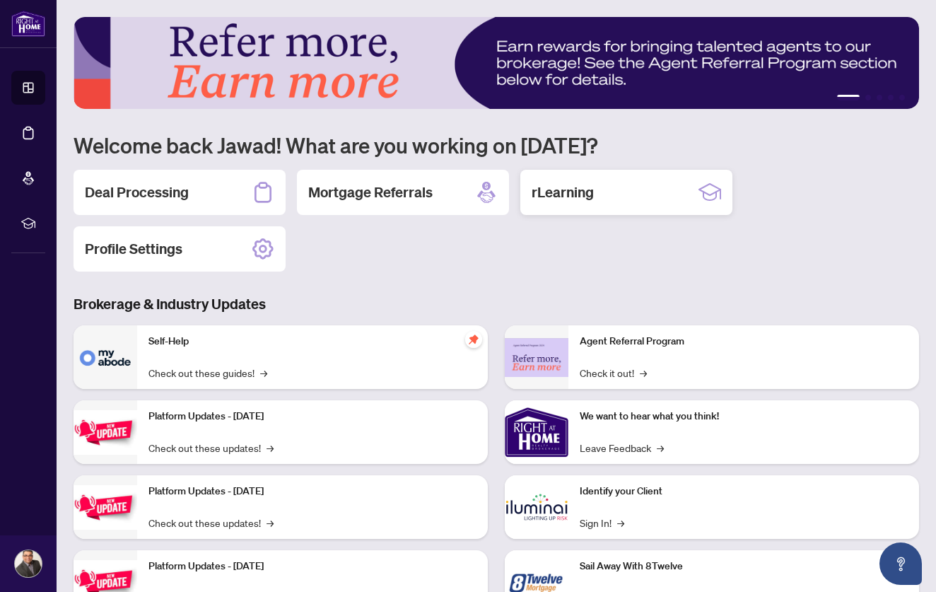
click at [718, 198] on icon at bounding box center [710, 192] width 23 height 23
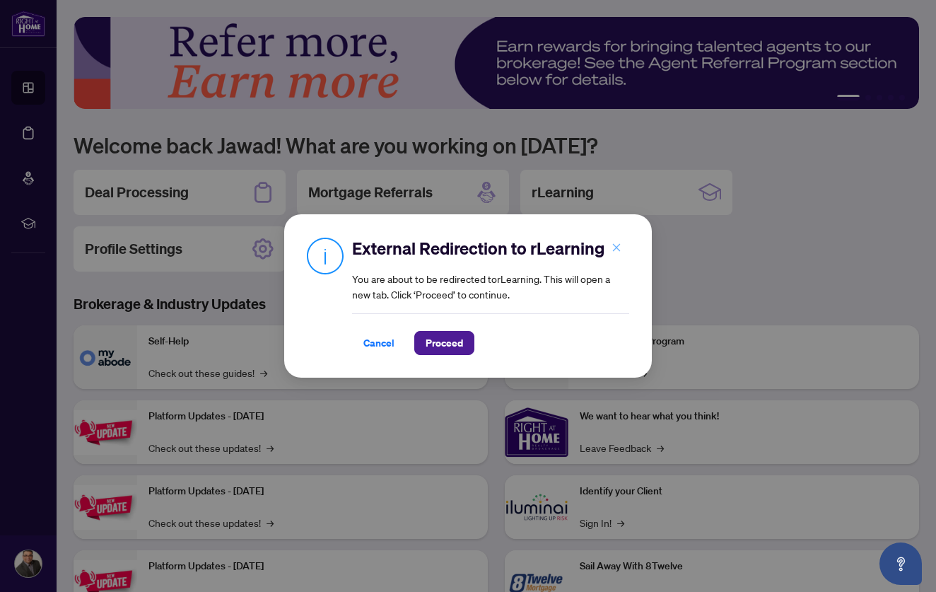
click at [621, 247] on icon "close" at bounding box center [617, 248] width 10 height 10
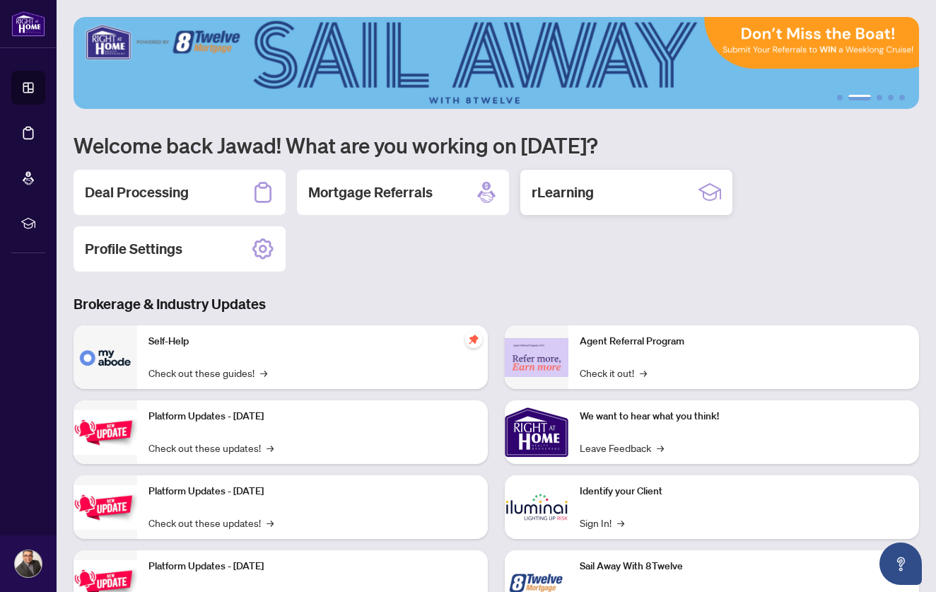
click at [590, 199] on h2 "rLearning" at bounding box center [563, 192] width 62 height 20
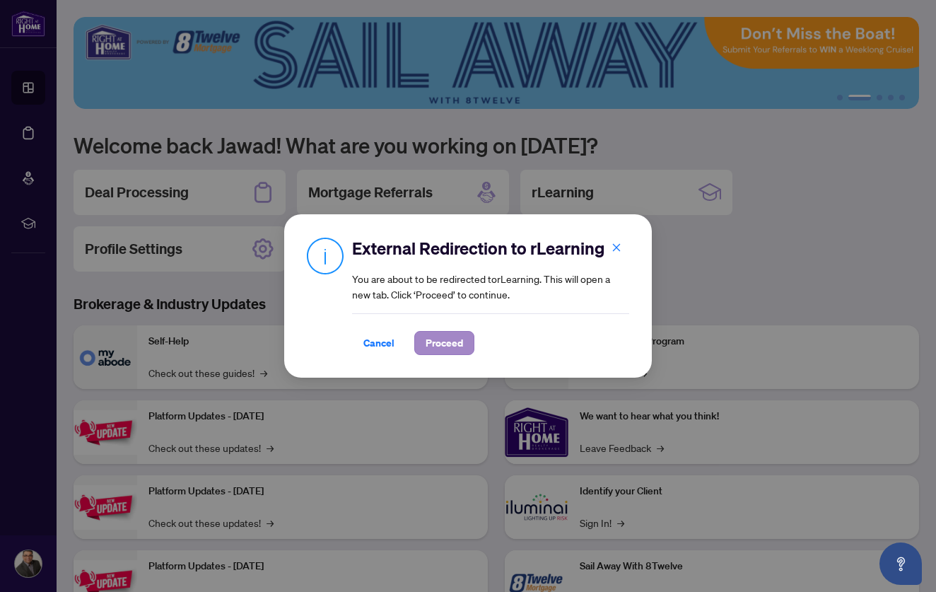
click at [440, 340] on span "Proceed" at bounding box center [444, 343] width 37 height 23
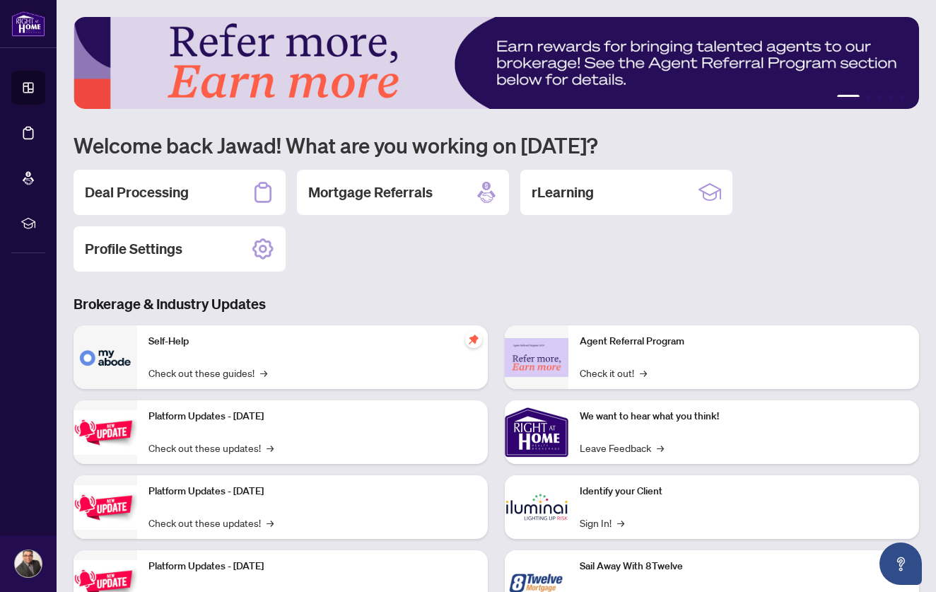
click at [551, 280] on div "1 2 3 4 5 Welcome back Jawad! What are you working on today? Deal Processing Mo…" at bounding box center [497, 326] width 846 height 618
click at [642, 191] on div "rLearning" at bounding box center [626, 192] width 212 height 45
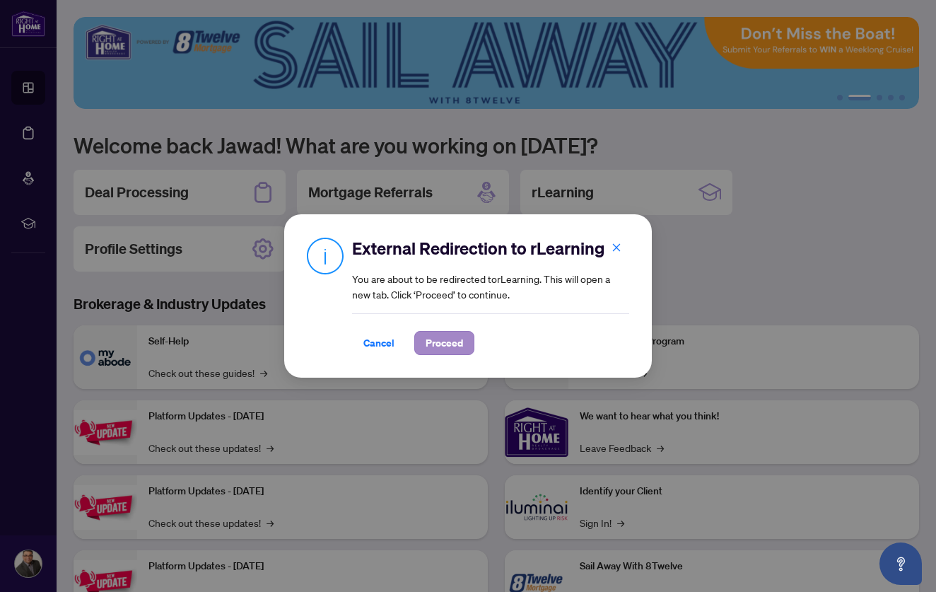
click at [436, 342] on span "Proceed" at bounding box center [444, 343] width 37 height 23
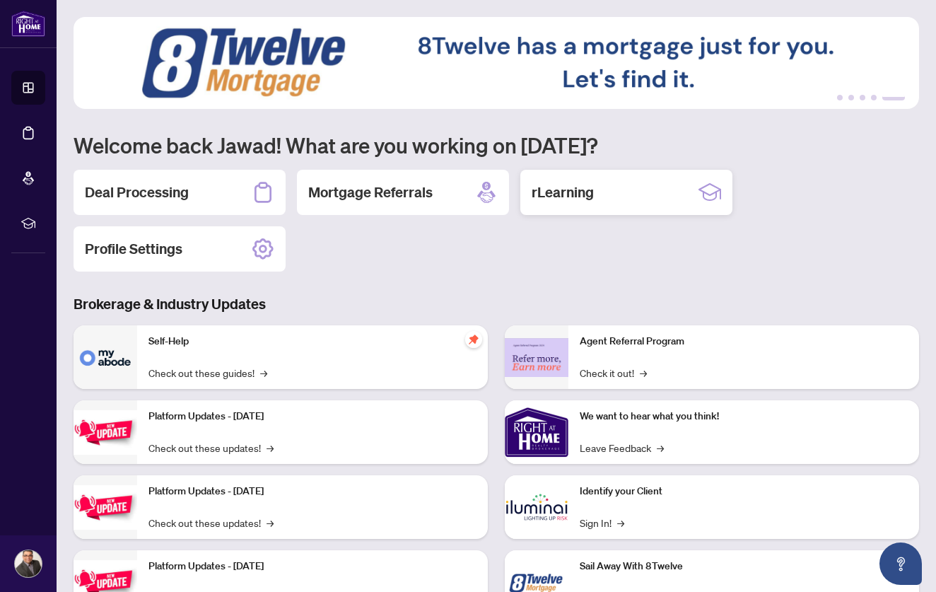
click at [713, 190] on icon at bounding box center [710, 192] width 23 height 23
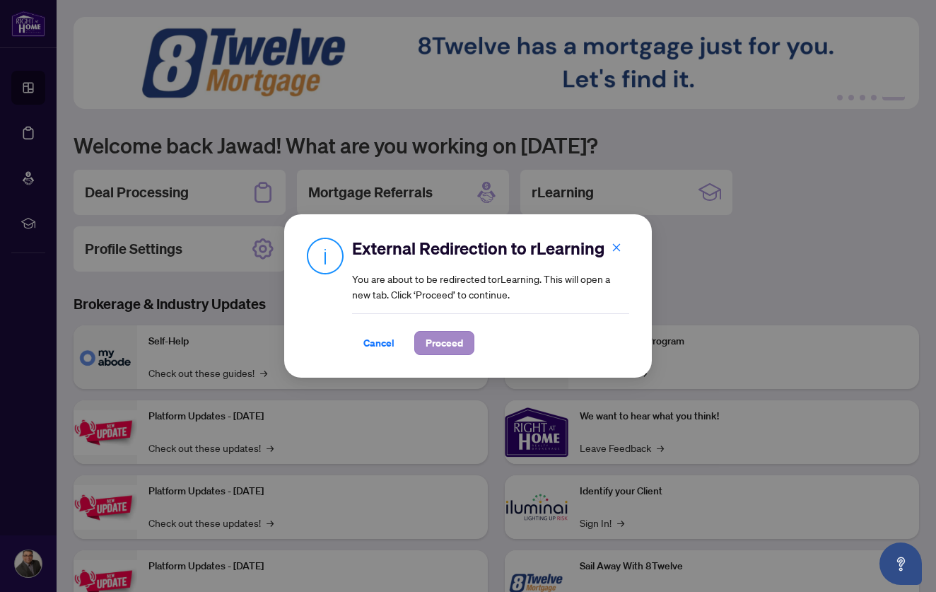
click at [456, 338] on span "Proceed" at bounding box center [444, 343] width 37 height 23
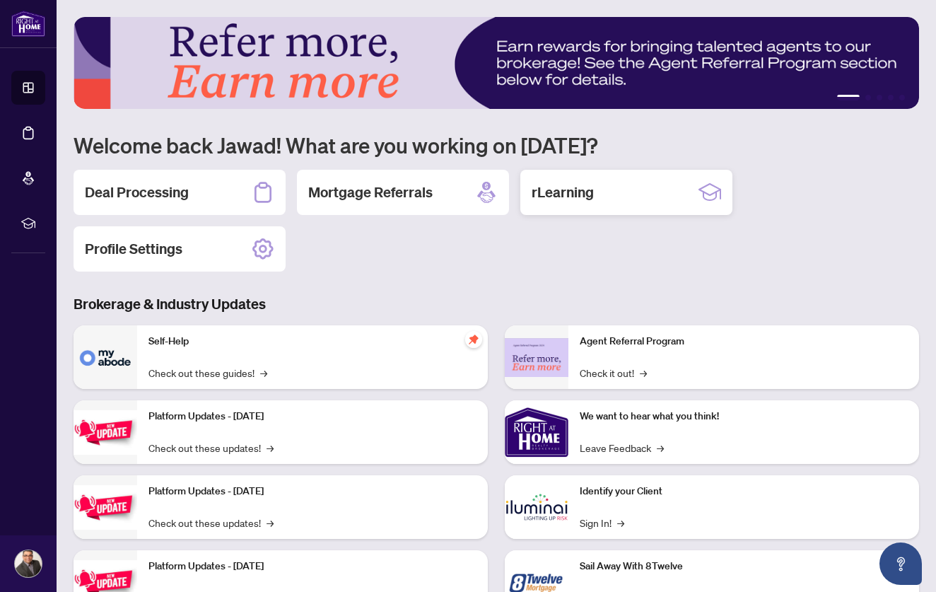
click at [590, 201] on h2 "rLearning" at bounding box center [563, 192] width 62 height 20
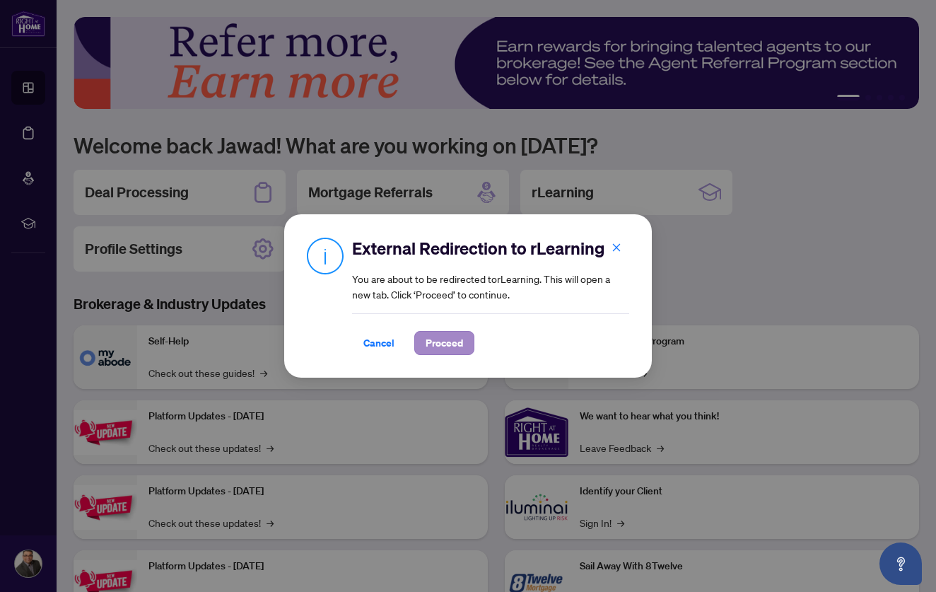
click at [454, 351] on span "Proceed" at bounding box center [444, 343] width 37 height 23
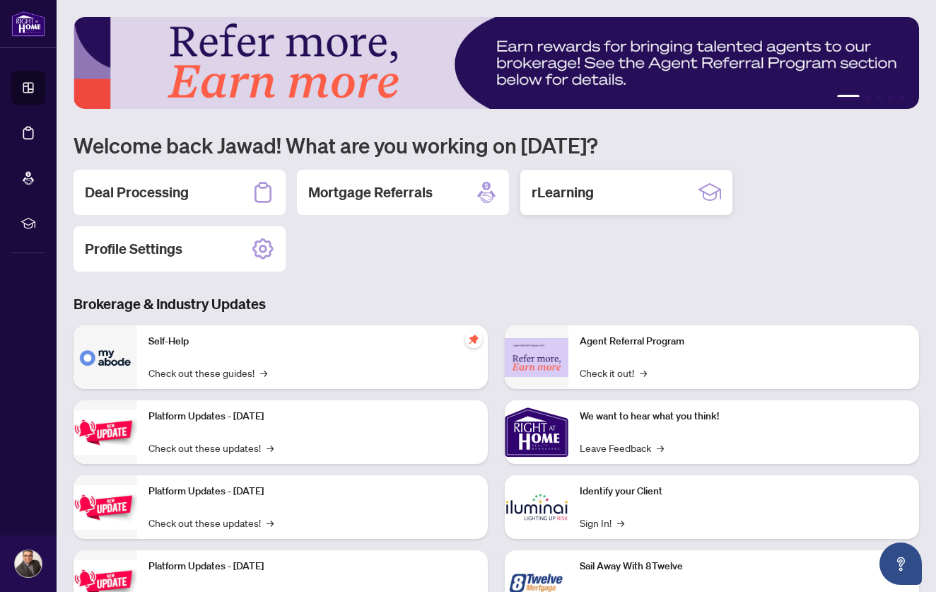
click at [638, 197] on div "rLearning" at bounding box center [626, 192] width 212 height 45
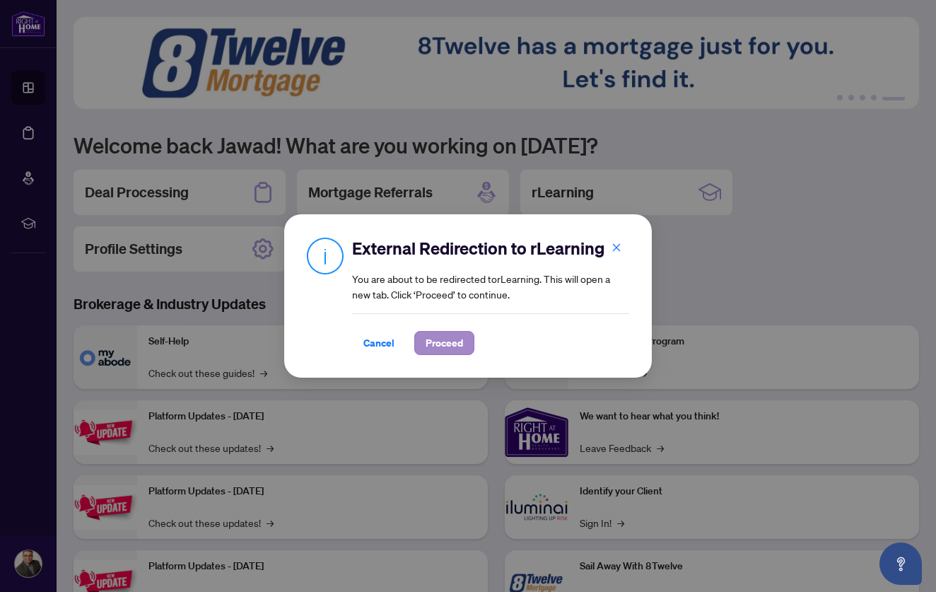
click at [444, 349] on span "Proceed" at bounding box center [444, 343] width 37 height 23
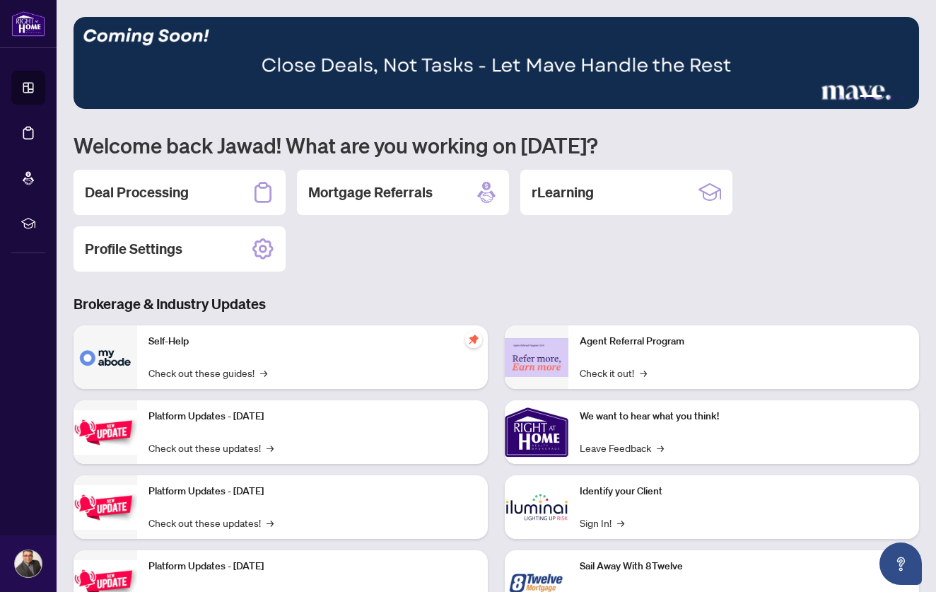
click at [506, 279] on div "1 2 3 4 5 Welcome back Jawad! What are you working on today? Deal Processing Mo…" at bounding box center [497, 326] width 846 height 618
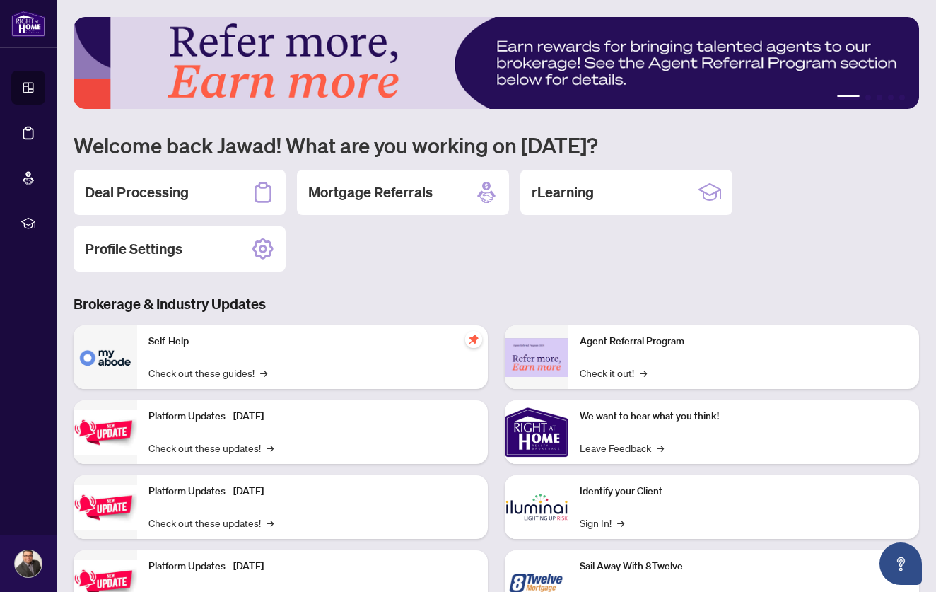
scroll to position [1, 0]
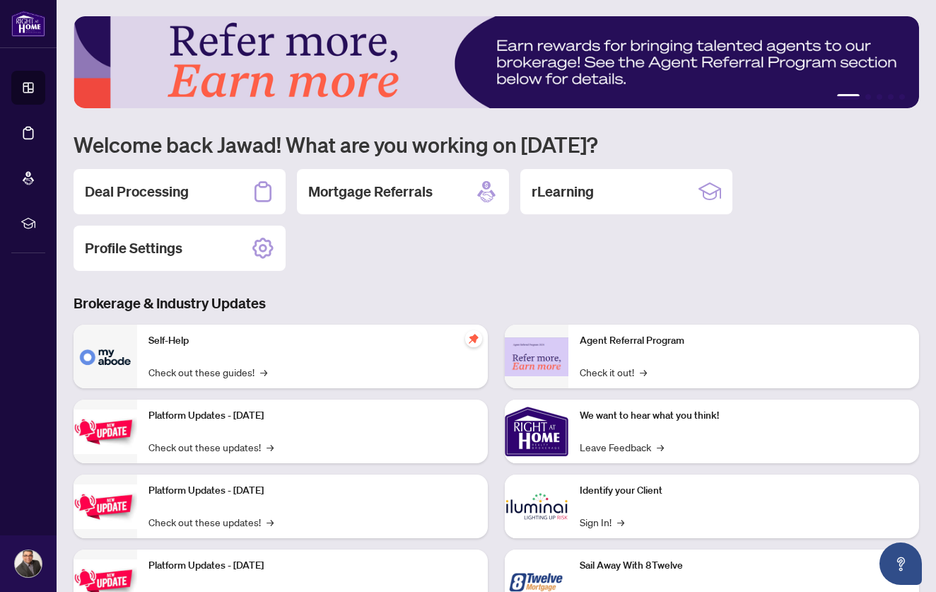
click at [83, 64] on img at bounding box center [497, 62] width 846 height 92
click at [626, 197] on div "rLearning" at bounding box center [626, 191] width 212 height 45
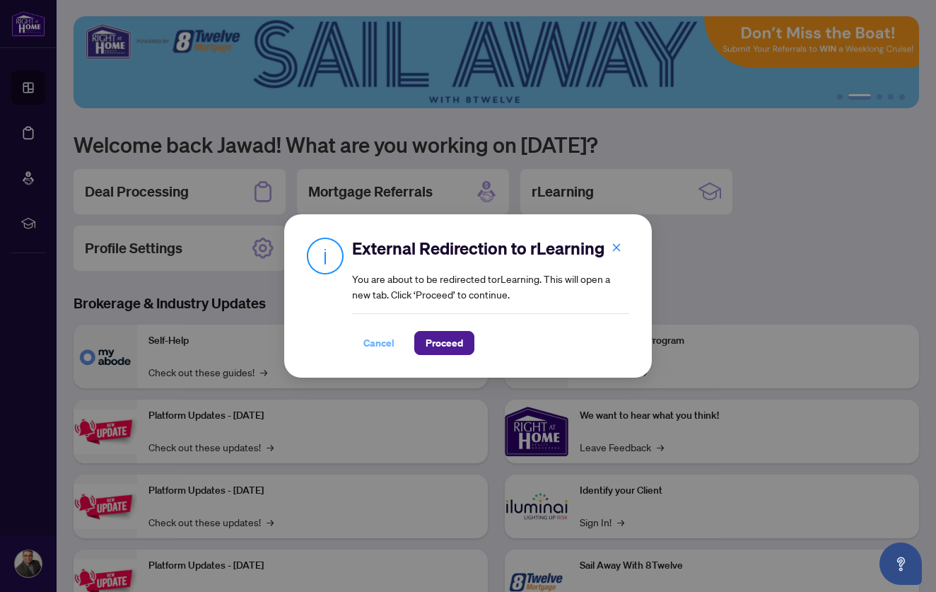
click at [384, 342] on span "Cancel" at bounding box center [378, 343] width 31 height 23
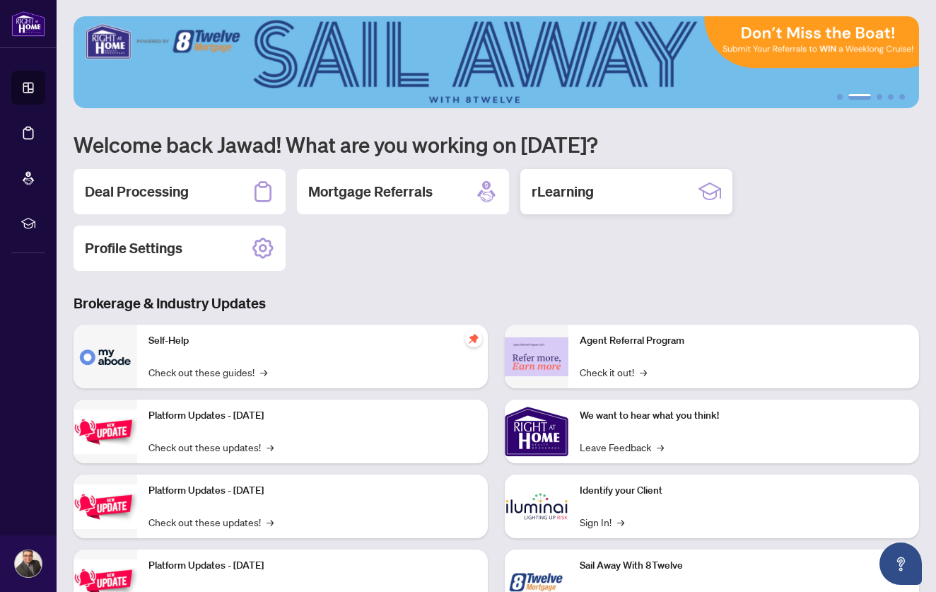
click at [602, 181] on div "rLearning" at bounding box center [626, 191] width 212 height 45
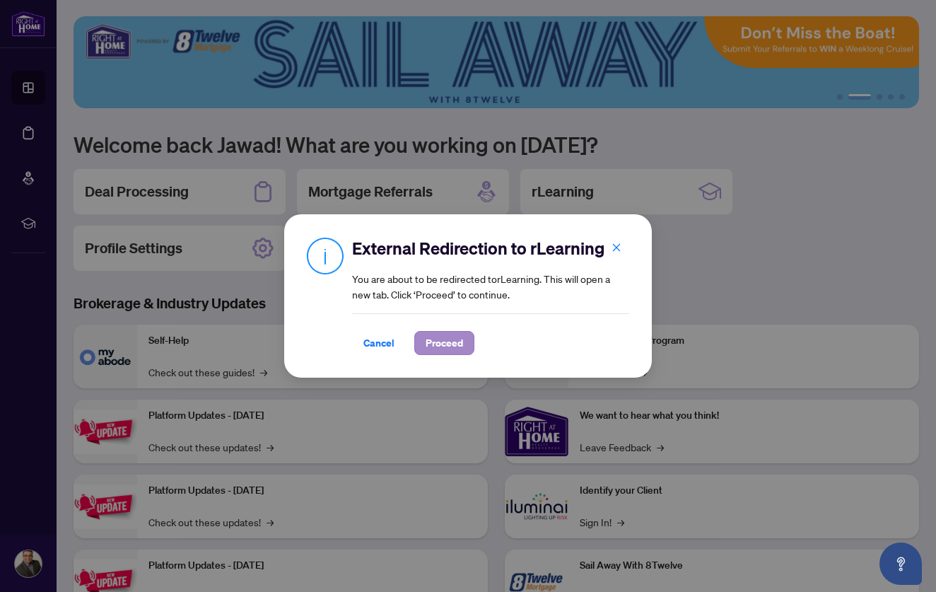
click at [460, 340] on span "Proceed" at bounding box center [444, 343] width 37 height 23
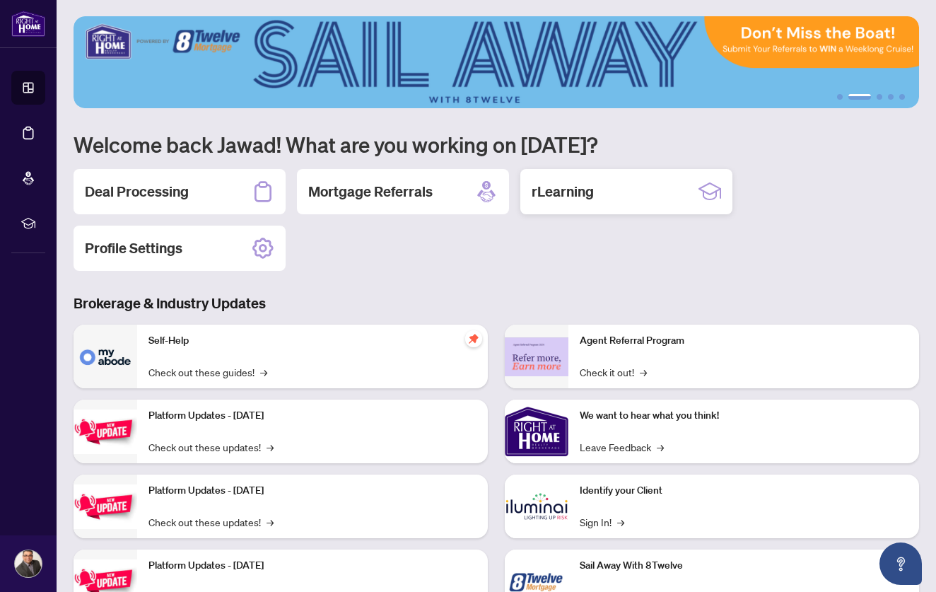
click at [595, 189] on div "rLearning" at bounding box center [626, 191] width 212 height 45
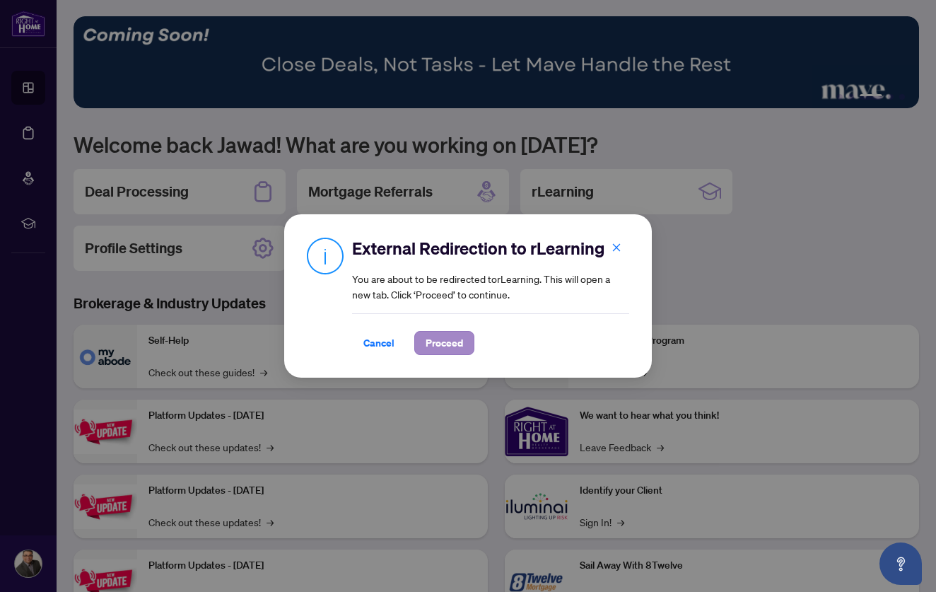
click at [450, 337] on span "Proceed" at bounding box center [444, 343] width 37 height 23
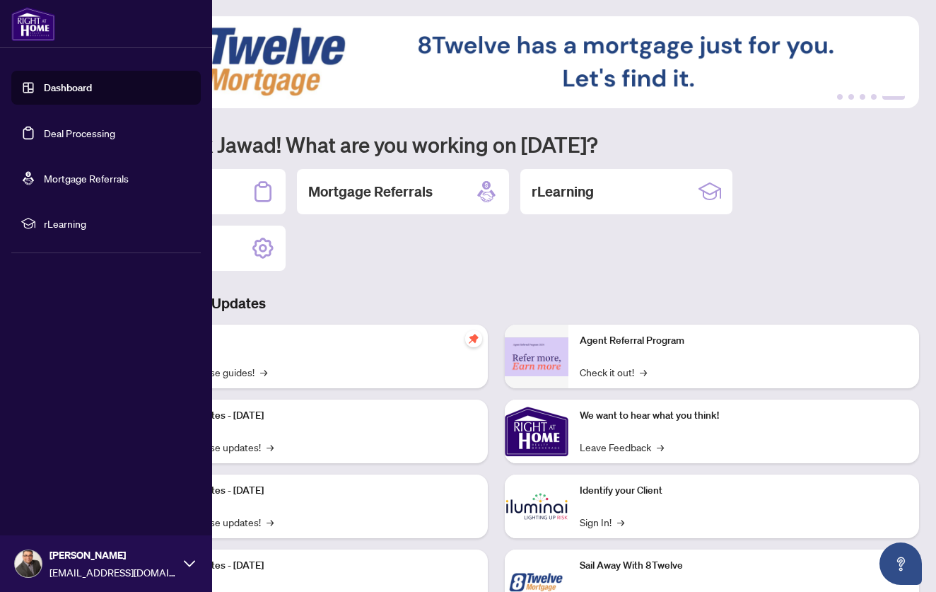
click at [54, 220] on span "rLearning" at bounding box center [117, 224] width 147 height 16
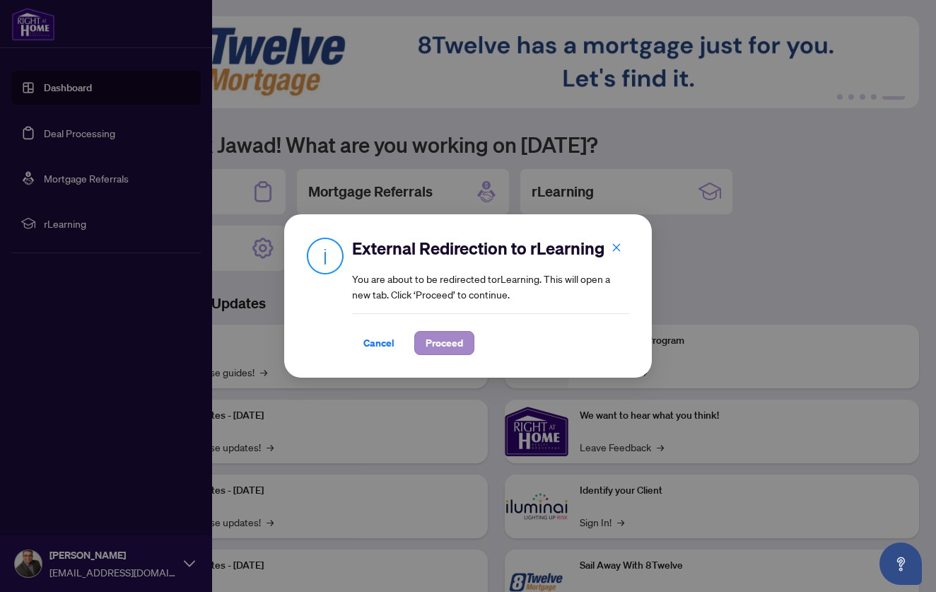
click at [443, 346] on span "Proceed" at bounding box center [444, 343] width 37 height 23
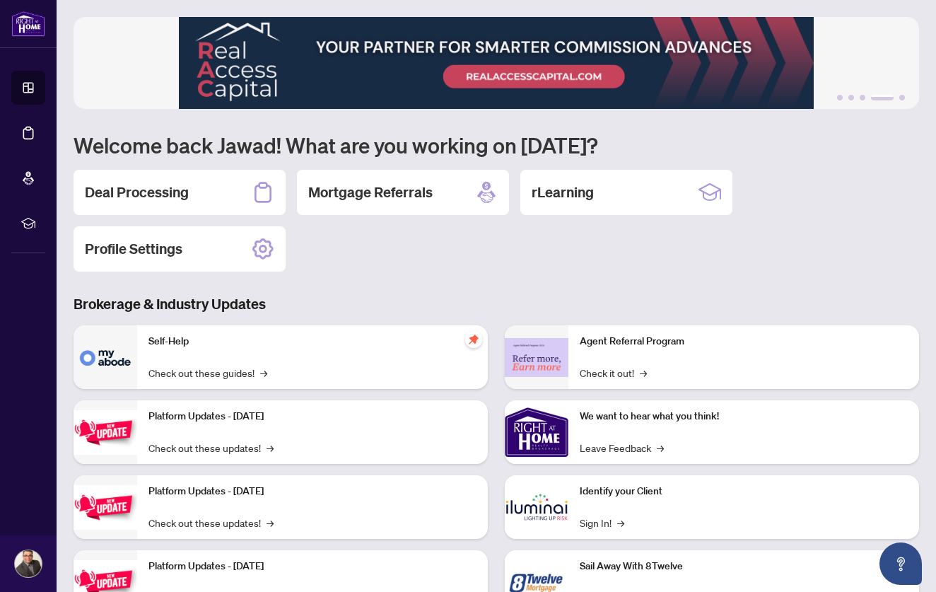
scroll to position [0, 0]
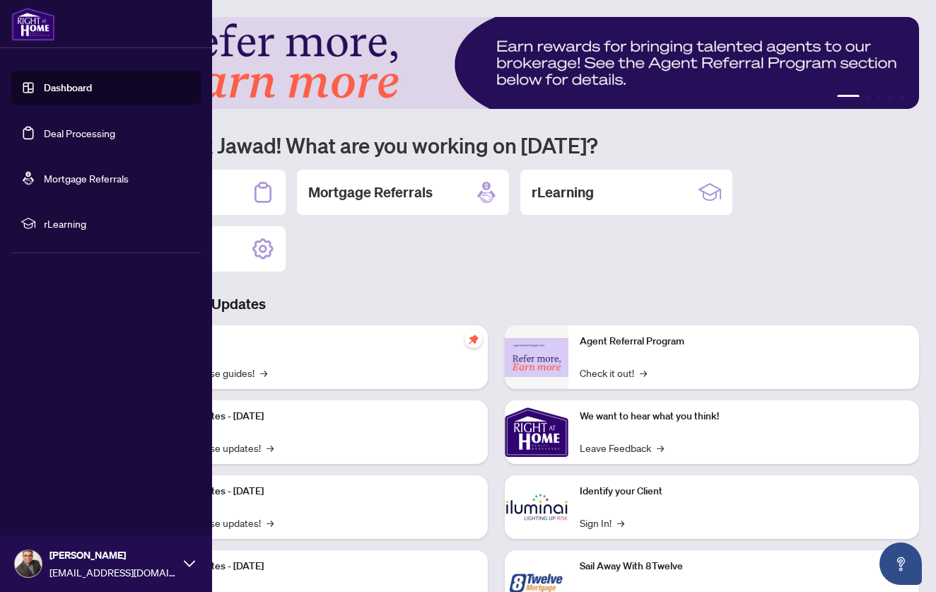
click at [60, 222] on span "rLearning" at bounding box center [117, 224] width 147 height 16
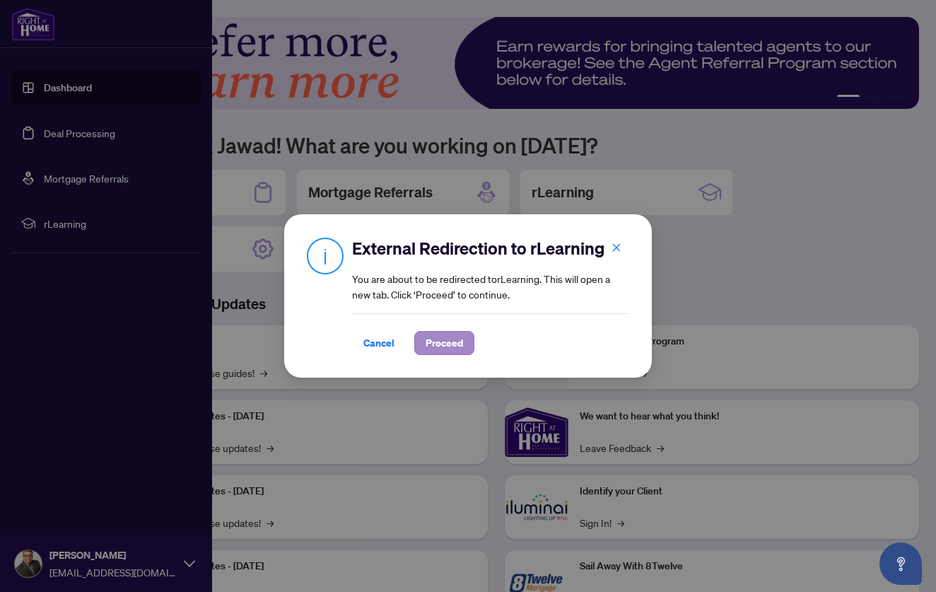
click at [436, 339] on span "Proceed" at bounding box center [444, 343] width 37 height 23
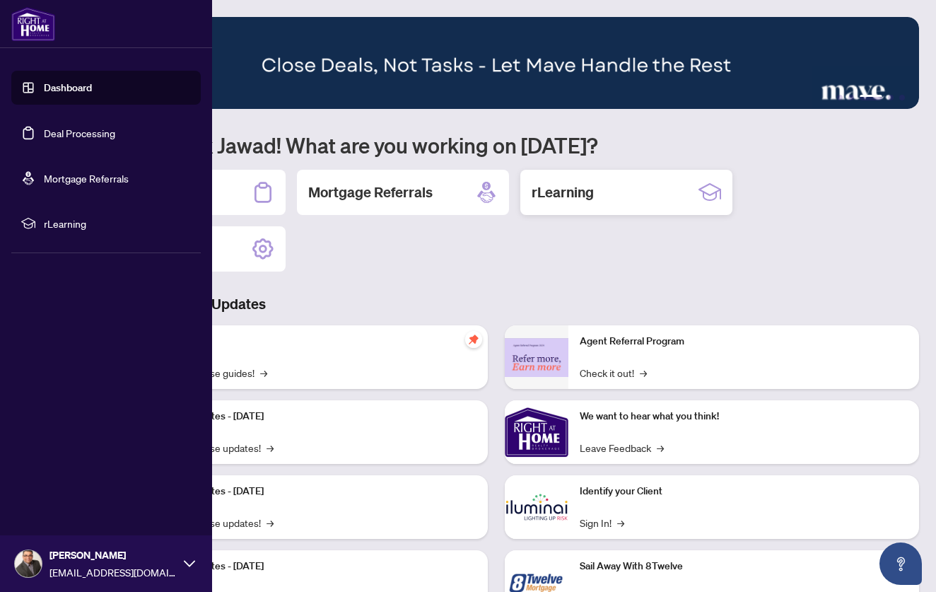
click at [597, 188] on div "rLearning" at bounding box center [626, 192] width 212 height 45
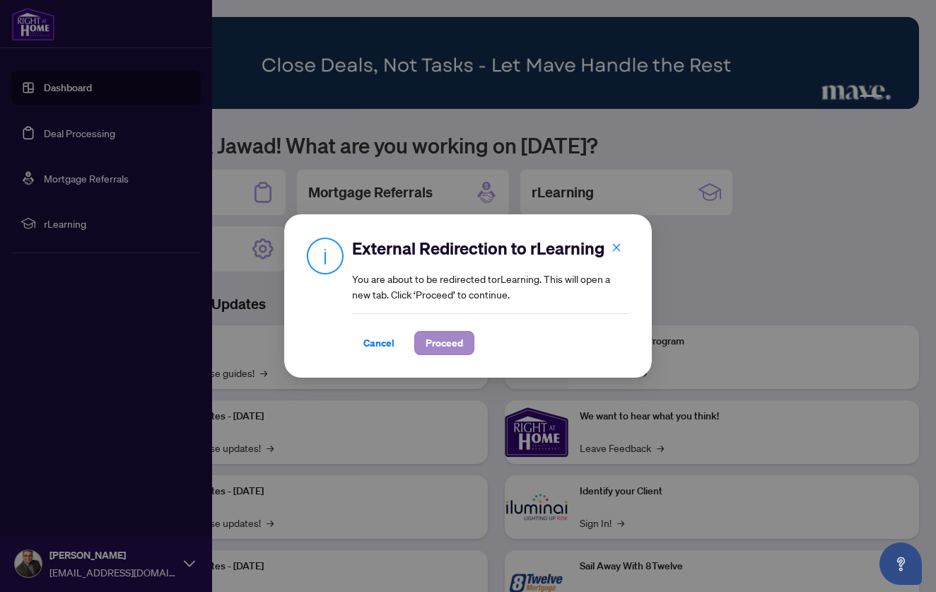
click at [457, 346] on span "Proceed" at bounding box center [444, 343] width 37 height 23
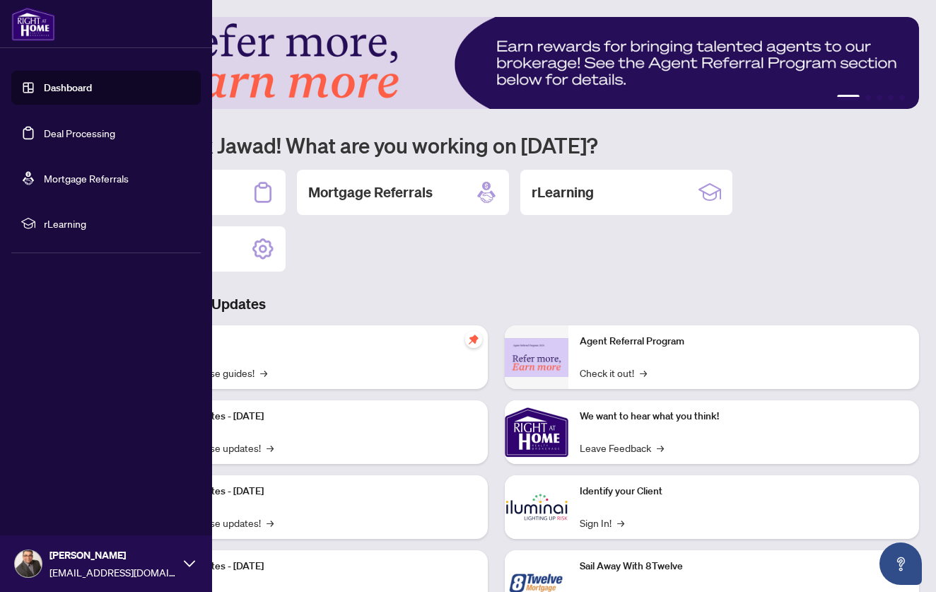
click at [84, 225] on span "rLearning" at bounding box center [117, 224] width 147 height 16
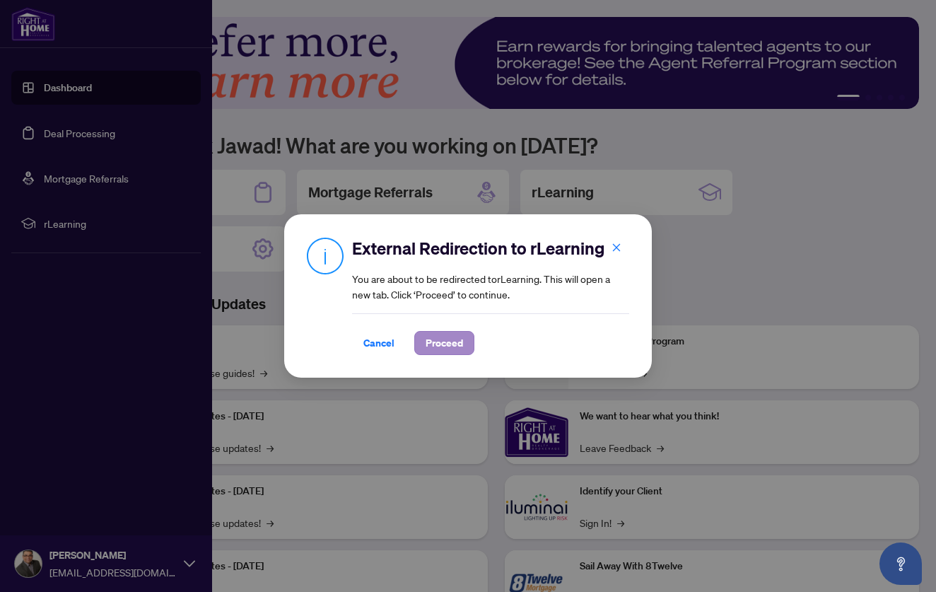
click at [450, 347] on span "Proceed" at bounding box center [444, 343] width 37 height 23
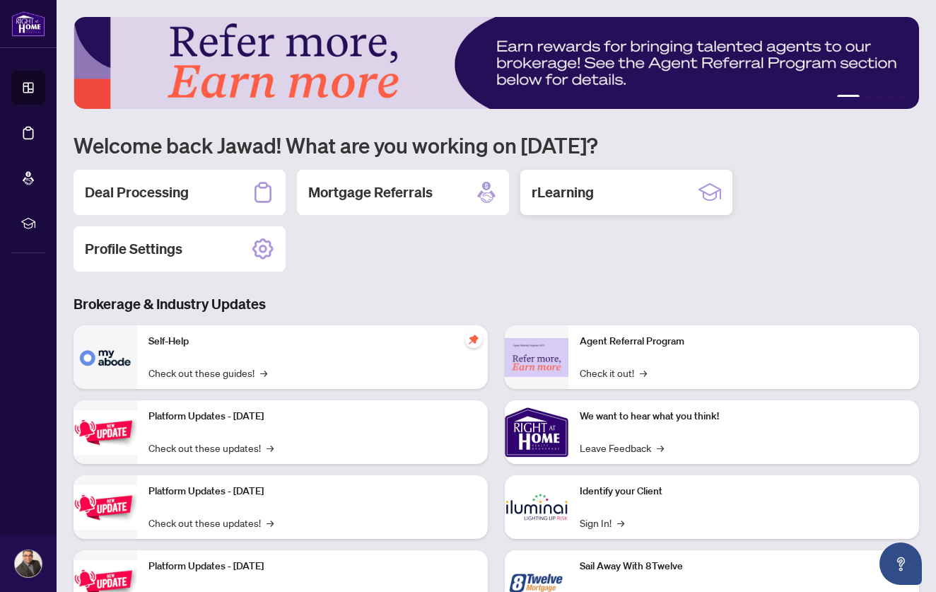
click at [695, 189] on div "rLearning" at bounding box center [626, 192] width 212 height 45
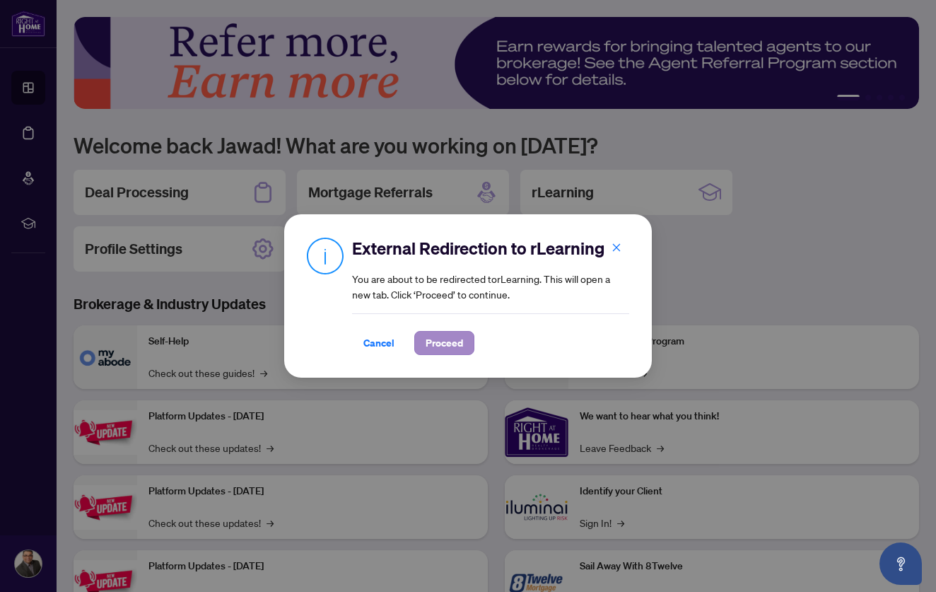
click at [454, 338] on span "Proceed" at bounding box center [444, 343] width 37 height 23
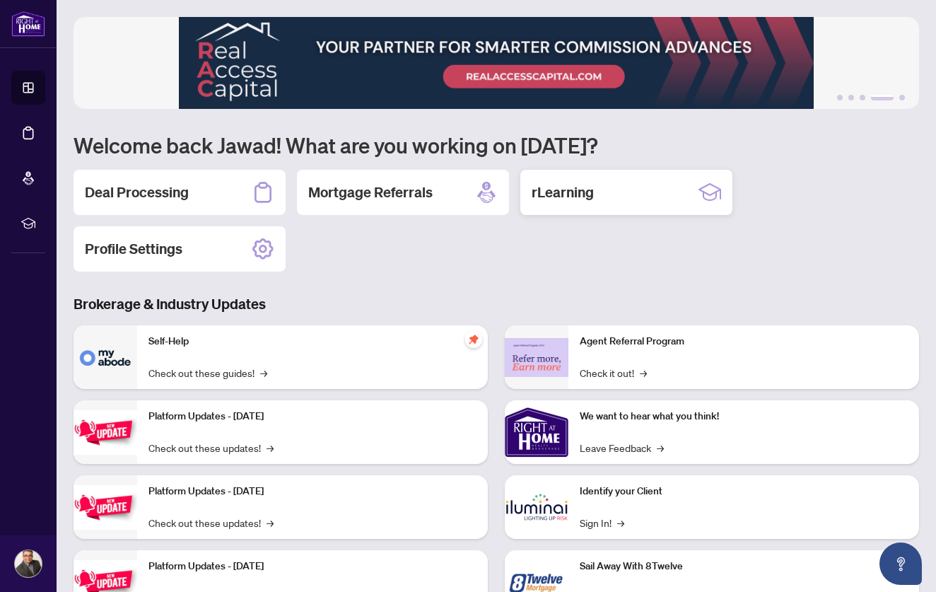
click at [629, 196] on div "rLearning" at bounding box center [626, 192] width 212 height 45
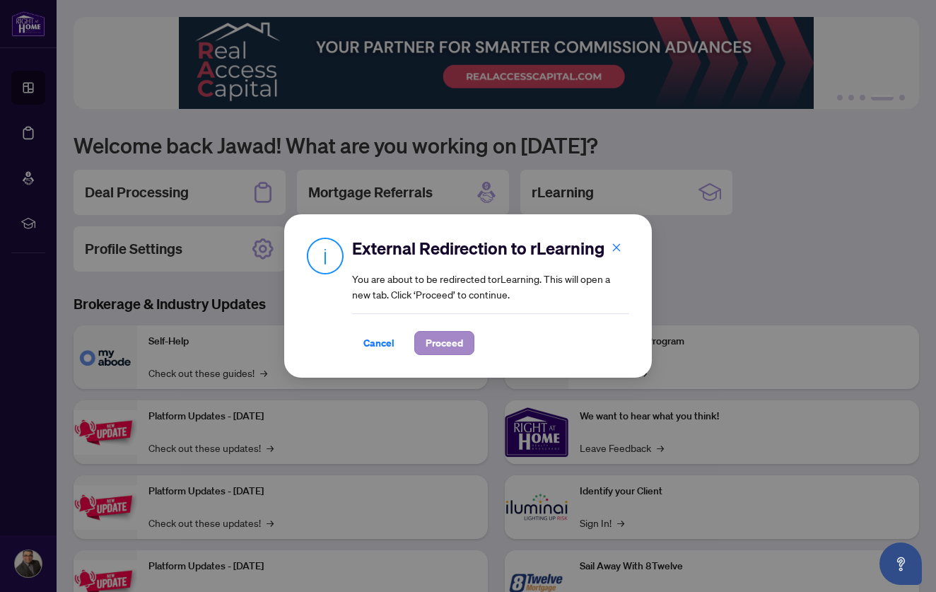
click at [447, 340] on span "Proceed" at bounding box center [444, 343] width 37 height 23
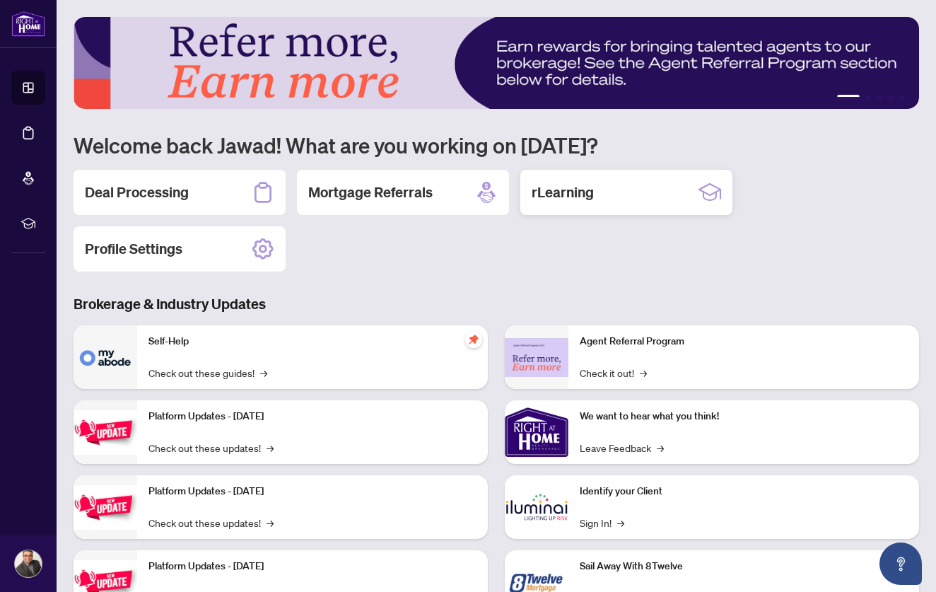
click at [595, 173] on div "rLearning" at bounding box center [626, 192] width 212 height 45
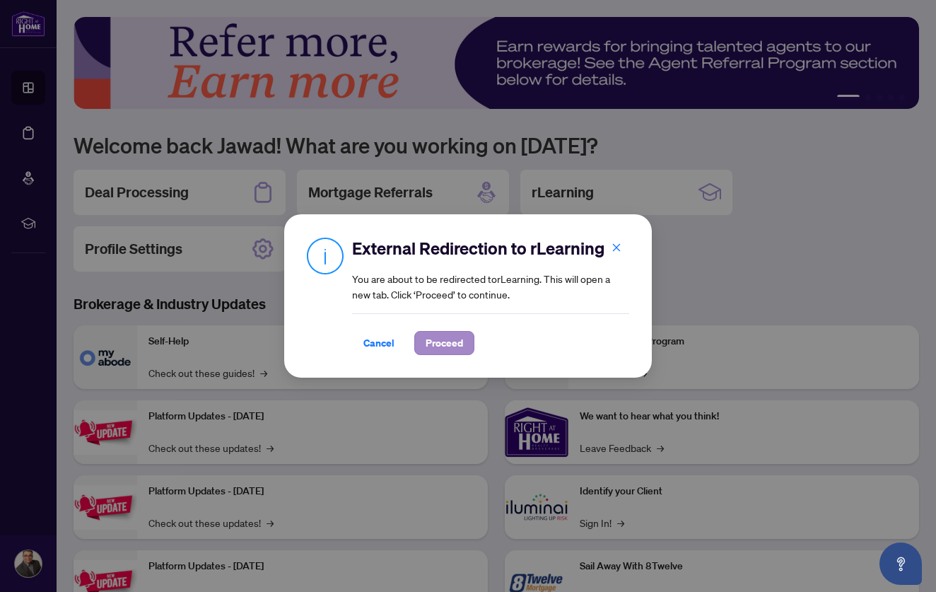
click at [452, 352] on span "Proceed" at bounding box center [444, 343] width 37 height 23
